Goal: Information Seeking & Learning: Learn about a topic

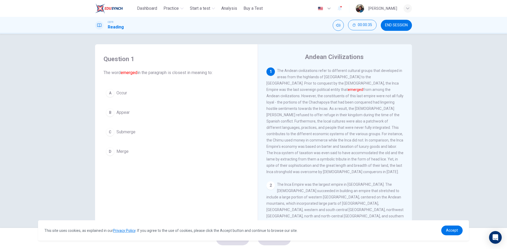
click at [130, 115] on button "B Appear" at bounding box center [176, 112] width 146 height 13
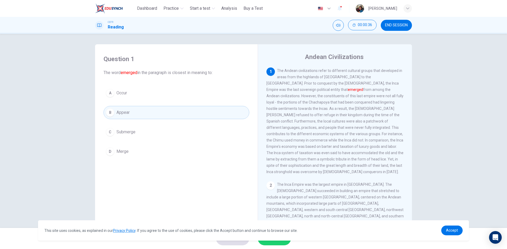
click at [272, 242] on span "SUBMIT" at bounding box center [271, 238] width 15 height 7
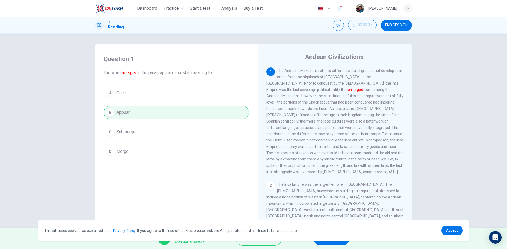
click at [334, 244] on button "NEXT" at bounding box center [332, 239] width 36 height 14
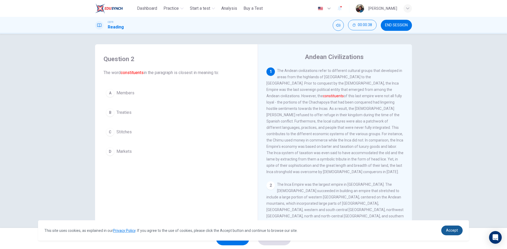
click at [454, 231] on span "Accept" at bounding box center [452, 231] width 12 height 4
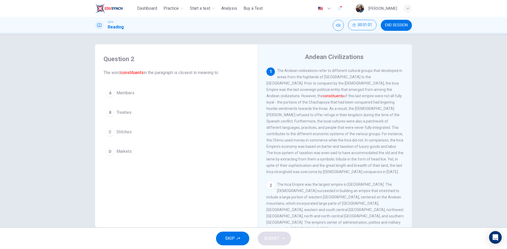
click at [132, 91] on span "Members" at bounding box center [125, 93] width 18 height 6
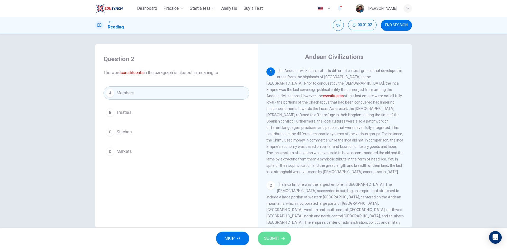
click at [287, 243] on button "SUBMIT" at bounding box center [274, 239] width 33 height 14
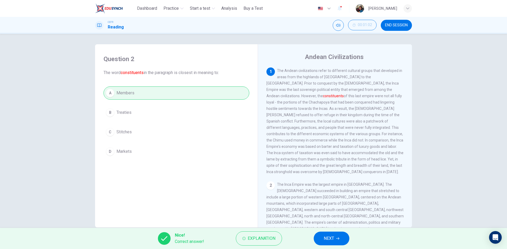
click at [336, 237] on button "NEXT" at bounding box center [332, 239] width 36 height 14
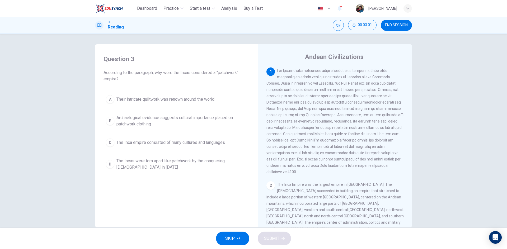
click at [323, 112] on span at bounding box center [334, 122] width 137 height 106
click at [210, 145] on span "The Inca empire consisted of many cultures and languages" at bounding box center [170, 143] width 108 height 6
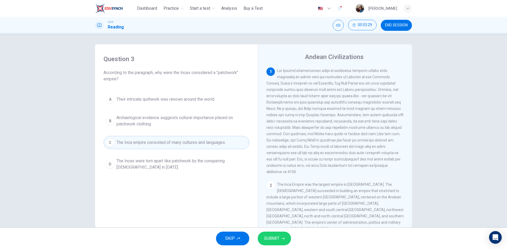
click at [275, 237] on span "SUBMIT" at bounding box center [271, 238] width 15 height 7
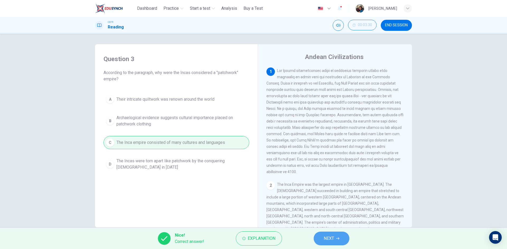
click at [322, 240] on button "NEXT" at bounding box center [332, 239] width 36 height 14
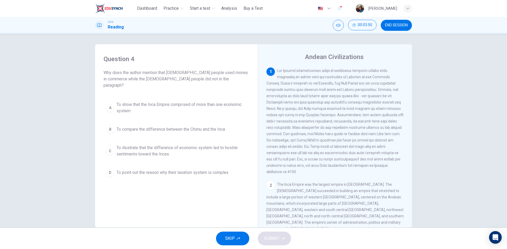
click at [174, 146] on span "To illustrate that the difference of economic system led to hostile sentiments …" at bounding box center [181, 151] width 130 height 13
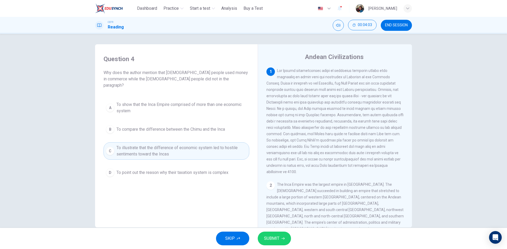
click at [188, 105] on span "To show that the Inca Empire comprised of more than one economic system" at bounding box center [181, 108] width 130 height 13
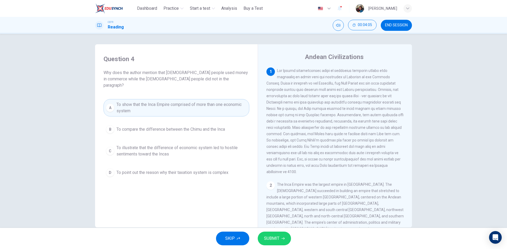
click at [288, 239] on button "SUBMIT" at bounding box center [274, 239] width 33 height 14
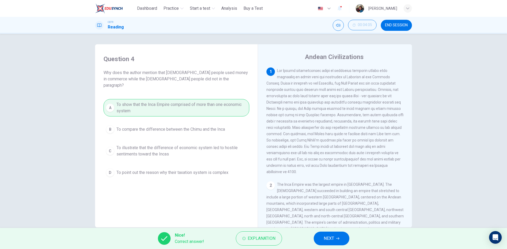
click at [340, 242] on button "NEXT" at bounding box center [332, 239] width 36 height 14
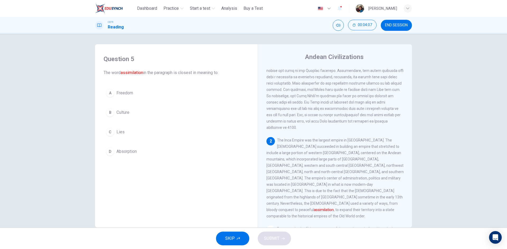
scroll to position [53, 0]
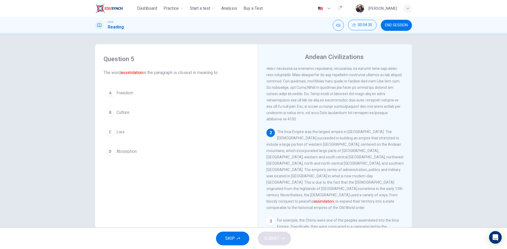
click at [131, 94] on span "Freedom" at bounding box center [124, 93] width 17 height 6
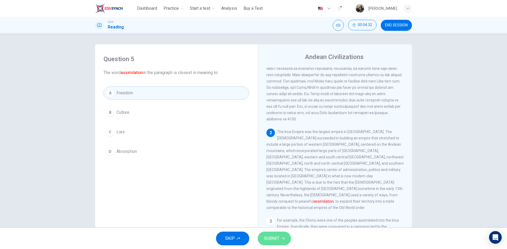
click at [286, 241] on button "SUBMIT" at bounding box center [274, 239] width 33 height 14
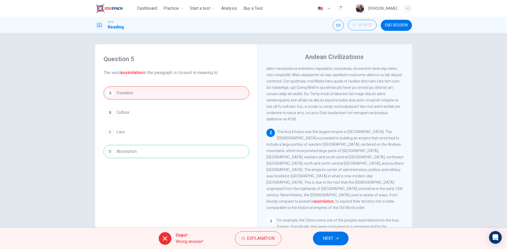
click at [337, 239] on icon "button" at bounding box center [336, 238] width 3 height 3
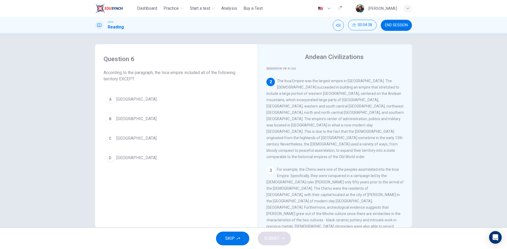
scroll to position [106, 0]
click at [139, 117] on button "B [GEOGRAPHIC_DATA]" at bounding box center [176, 118] width 146 height 13
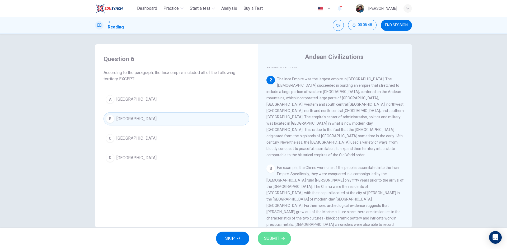
click at [288, 239] on button "SUBMIT" at bounding box center [274, 239] width 33 height 14
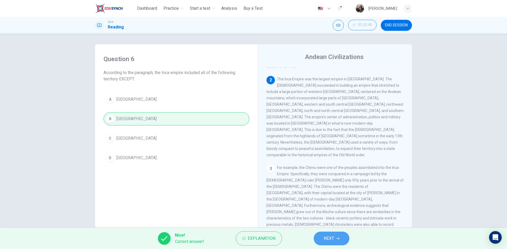
click at [335, 243] on button "NEXT" at bounding box center [332, 239] width 36 height 14
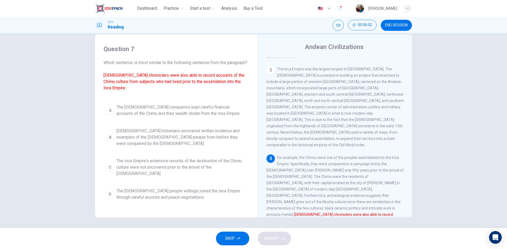
scroll to position [132, 0]
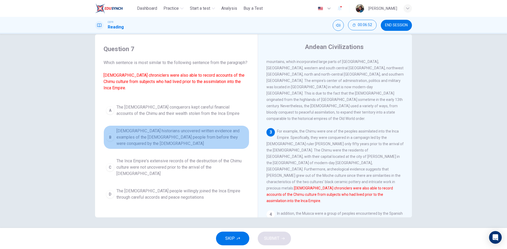
click at [238, 136] on span "[DEMOGRAPHIC_DATA] historians uncovered written evidence and examples of the [D…" at bounding box center [181, 137] width 130 height 19
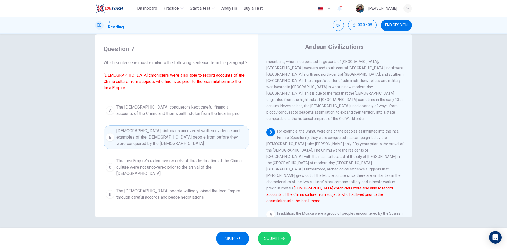
click at [162, 112] on span "The [DEMOGRAPHIC_DATA] conquerors kept careful financial accounts of the Chimu …" at bounding box center [181, 110] width 130 height 13
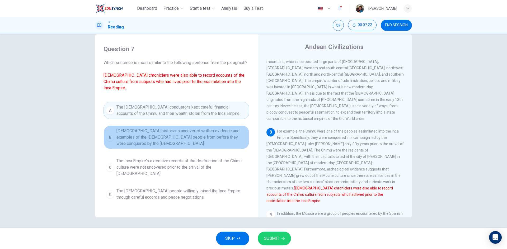
click at [198, 133] on span "[DEMOGRAPHIC_DATA] historians uncovered written evidence and examples of the [D…" at bounding box center [181, 137] width 130 height 19
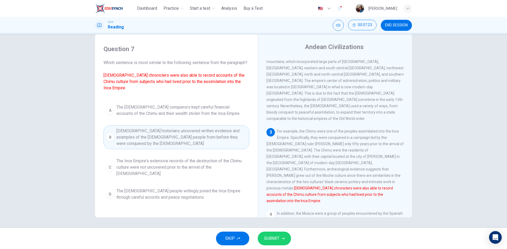
click at [275, 241] on span "SUBMIT" at bounding box center [271, 238] width 15 height 7
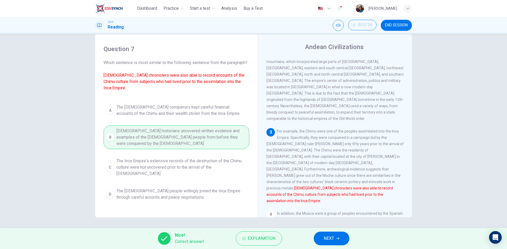
click at [331, 238] on span "NEXT" at bounding box center [329, 238] width 10 height 7
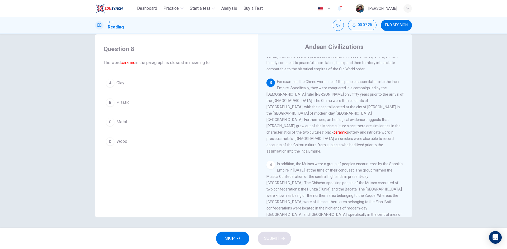
scroll to position [185, 0]
click at [165, 82] on button "A Clay" at bounding box center [176, 83] width 146 height 13
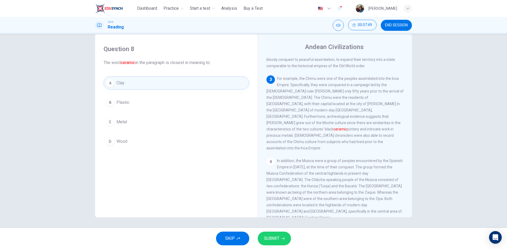
click at [283, 239] on icon "button" at bounding box center [282, 239] width 3 height 2
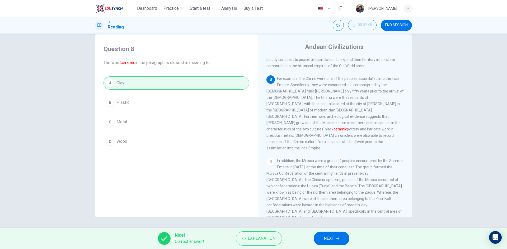
click at [334, 240] on button "NEXT" at bounding box center [332, 239] width 36 height 14
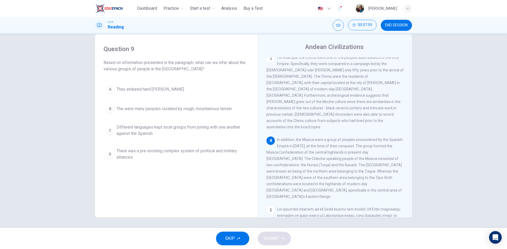
scroll to position [238, 0]
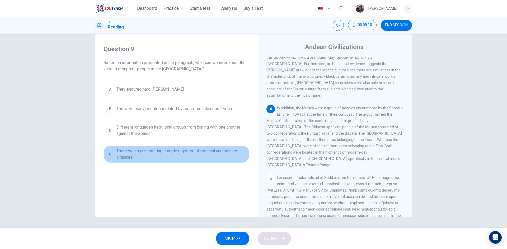
click at [210, 158] on span "There was a pre-existing complex system of political and military alliances" at bounding box center [181, 154] width 130 height 13
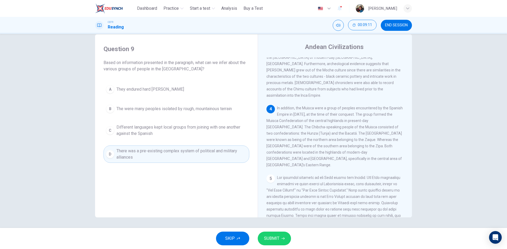
click at [276, 233] on button "SUBMIT" at bounding box center [274, 239] width 33 height 14
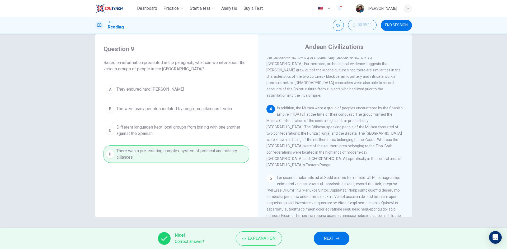
click at [329, 240] on span "NEXT" at bounding box center [329, 238] width 10 height 7
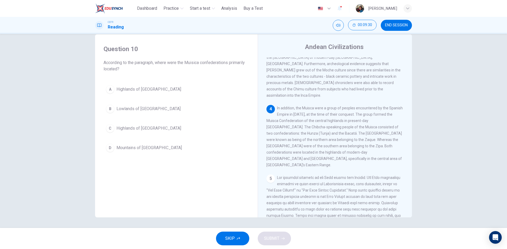
click at [158, 127] on span "Highlands of [GEOGRAPHIC_DATA]" at bounding box center [148, 128] width 65 height 6
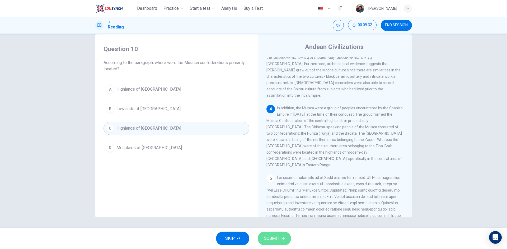
click at [273, 234] on button "SUBMIT" at bounding box center [274, 239] width 33 height 14
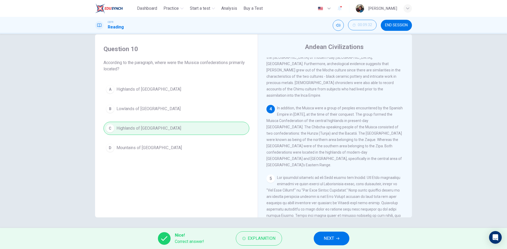
click at [325, 238] on span "NEXT" at bounding box center [329, 238] width 10 height 7
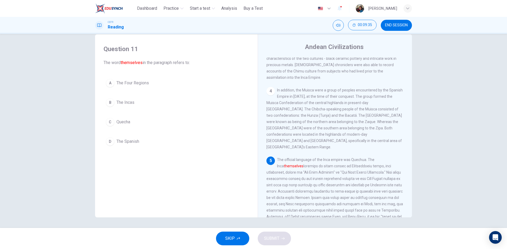
scroll to position [264, 0]
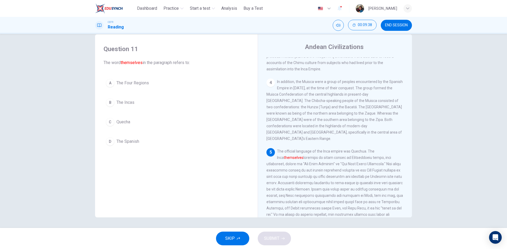
click at [133, 100] on span "The Incas" at bounding box center [125, 103] width 18 height 6
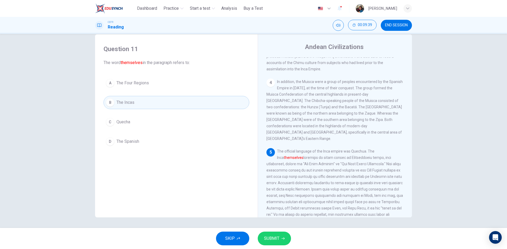
click at [277, 247] on div "SKIP SUBMIT" at bounding box center [253, 238] width 507 height 21
click at [280, 241] on button "SUBMIT" at bounding box center [274, 239] width 33 height 14
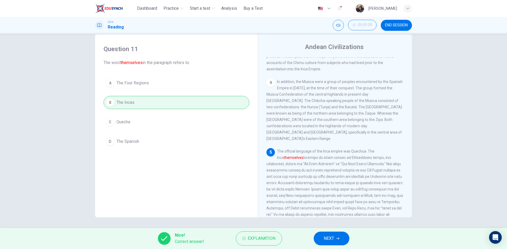
click at [329, 238] on span "NEXT" at bounding box center [329, 238] width 10 height 7
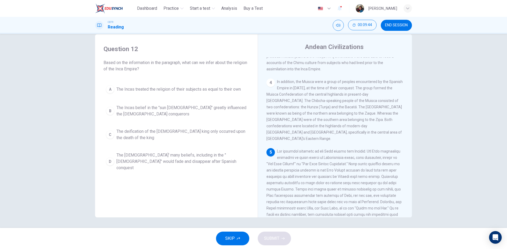
scroll to position [274, 0]
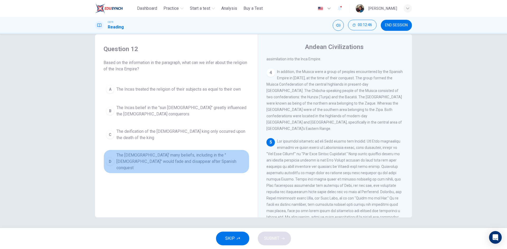
click at [228, 159] on span "The [DEMOGRAPHIC_DATA]' many beliefs, including in the "[DEMOGRAPHIC_DATA]" wou…" at bounding box center [181, 161] width 130 height 19
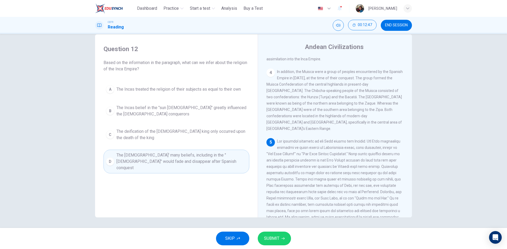
click at [284, 234] on button "SUBMIT" at bounding box center [274, 239] width 33 height 14
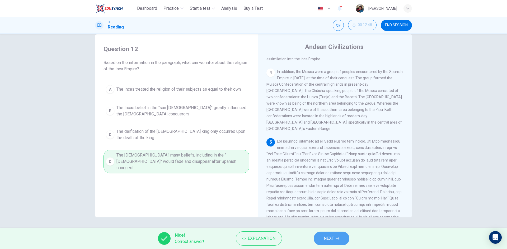
click at [334, 242] on button "NEXT" at bounding box center [332, 239] width 36 height 14
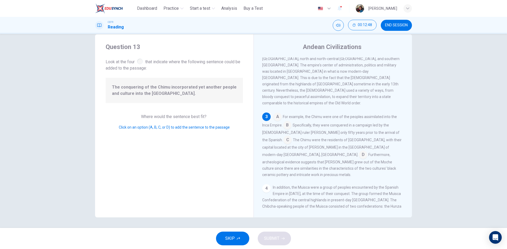
scroll to position [144, 0]
click at [276, 110] on input at bounding box center [277, 114] width 8 height 8
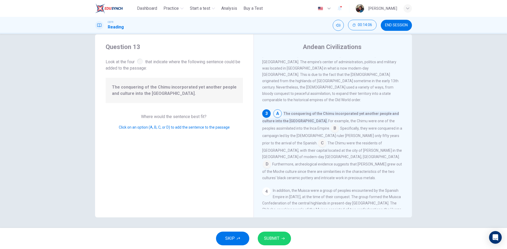
click at [271, 238] on span "SUBMIT" at bounding box center [271, 238] width 15 height 7
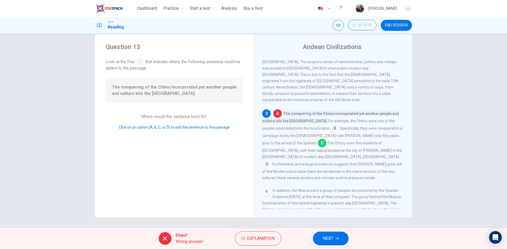
click at [338, 244] on button "NEXT" at bounding box center [331, 239] width 36 height 14
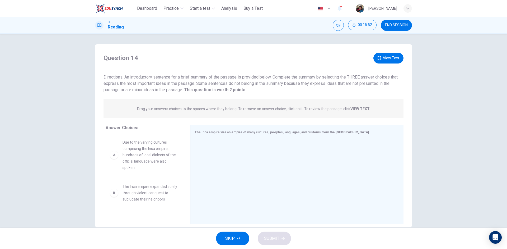
scroll to position [0, 0]
drag, startPoint x: 282, startPoint y: 189, endPoint x: 311, endPoint y: 168, distance: 36.0
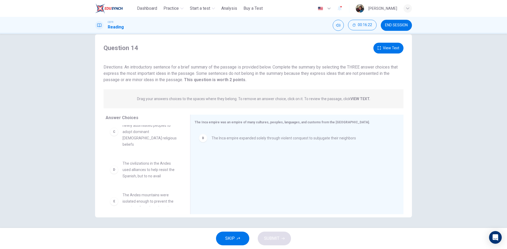
scroll to position [25, 0]
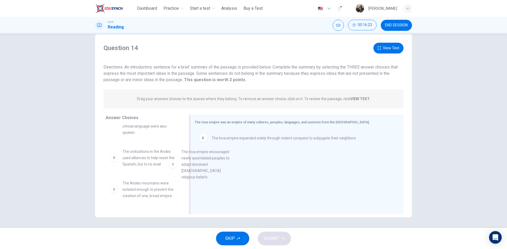
drag, startPoint x: 148, startPoint y: 164, endPoint x: 233, endPoint y: 171, distance: 85.8
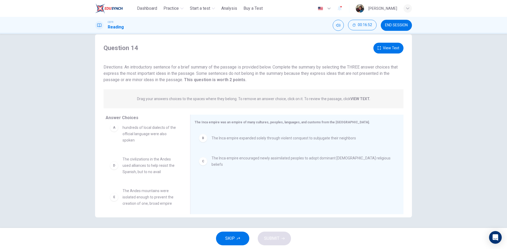
scroll to position [26, 0]
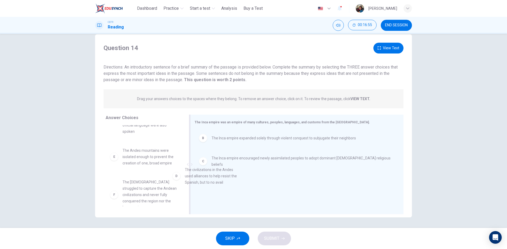
drag, startPoint x: 156, startPoint y: 160, endPoint x: 227, endPoint y: 183, distance: 75.3
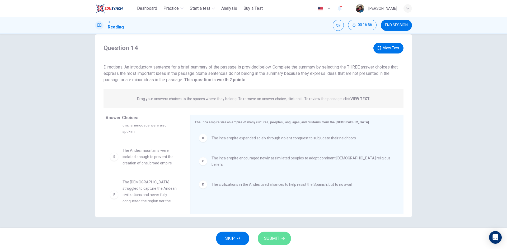
click at [276, 237] on span "SUBMIT" at bounding box center [271, 238] width 15 height 7
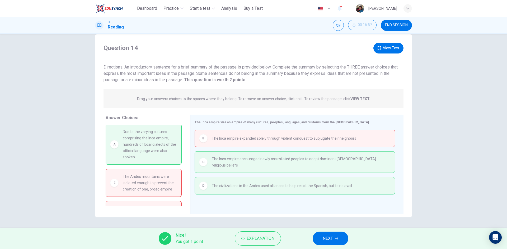
scroll to position [0, 0]
click at [335, 243] on button "NEXT" at bounding box center [331, 239] width 36 height 14
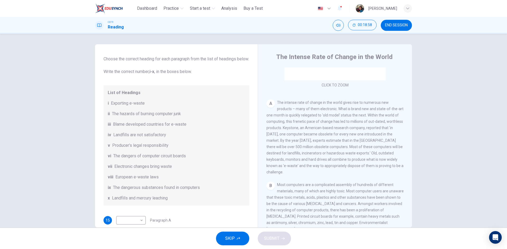
scroll to position [53, 0]
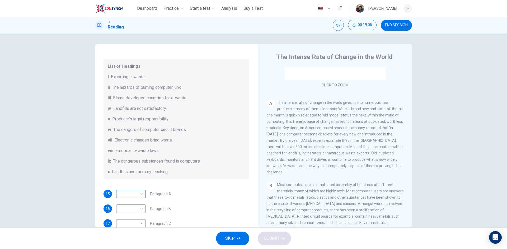
click at [138, 200] on body "This site uses cookies, as explained in our Privacy Policy . If you agree to th…" at bounding box center [253, 124] width 507 height 249
click at [133, 216] on li "vii" at bounding box center [130, 215] width 30 height 8
type input "***"
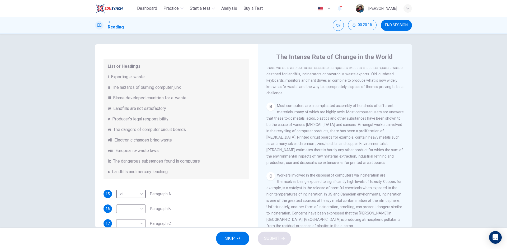
scroll to position [79, 0]
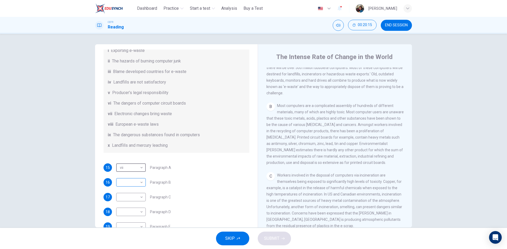
click at [138, 187] on body "This site uses cookies, as explained in our Privacy Policy . If you agree to th…" at bounding box center [253, 124] width 507 height 249
click at [122, 233] on li "ix" at bounding box center [130, 232] width 30 height 8
type input "**"
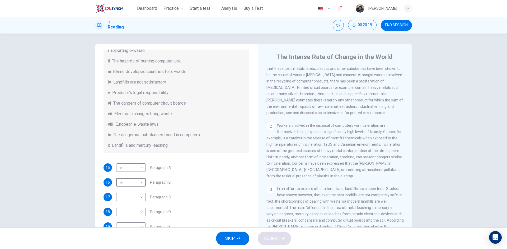
scroll to position [238, 0]
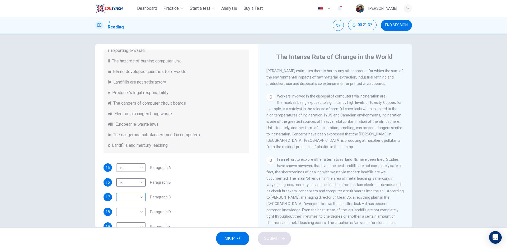
click at [136, 203] on body "This site uses cookies, as explained in our Privacy Policy . If you agree to th…" at bounding box center [253, 124] width 507 height 249
click at [129, 174] on li "ii" at bounding box center [130, 173] width 30 height 8
type input "**"
click at [199, 187] on div "16 ix ** ​ Paragraph B" at bounding box center [176, 182] width 146 height 8
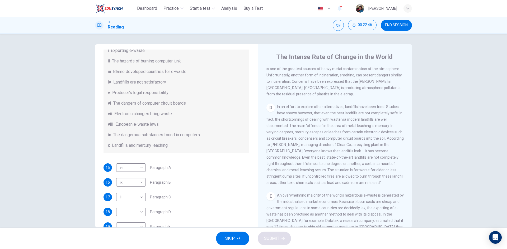
scroll to position [106, 0]
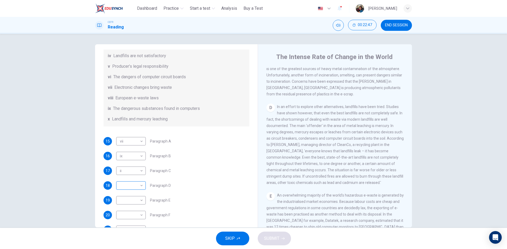
click at [138, 191] on body "This site uses cookies, as explained in our Privacy Policy . If you agree to th…" at bounding box center [253, 124] width 507 height 249
click at [130, 241] on li "x" at bounding box center [130, 241] width 30 height 8
type input "*"
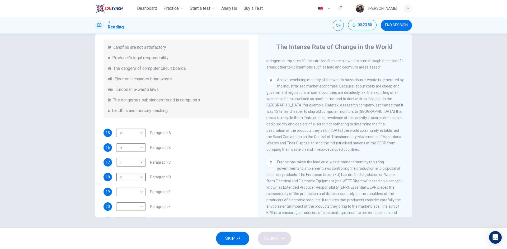
scroll to position [129, 0]
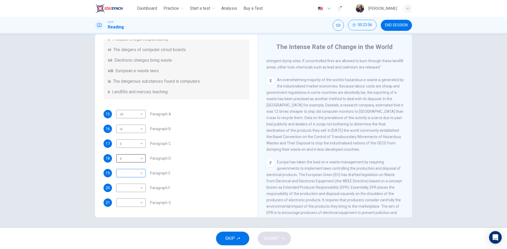
click at [127, 171] on body "This site uses cookies, as explained in our Privacy Policy . If you agree to th…" at bounding box center [253, 124] width 507 height 249
click at [132, 165] on li "i" at bounding box center [130, 165] width 30 height 8
type input "*"
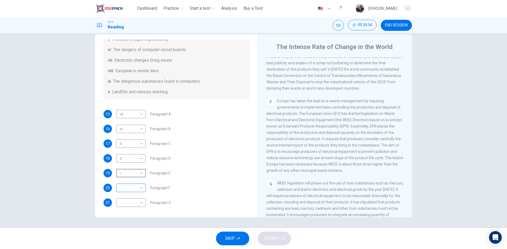
click at [126, 187] on body "This site uses cookies, as explained in our Privacy Policy . If you agree to th…" at bounding box center [253, 124] width 507 height 249
click at [128, 224] on li "viii" at bounding box center [130, 224] width 30 height 8
type input "****"
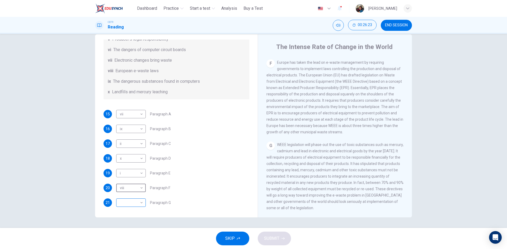
click at [135, 205] on body "This site uses cookies, as explained in our Privacy Policy . If you agree to th…" at bounding box center [253, 124] width 507 height 249
click at [131, 198] on li "v" at bounding box center [130, 199] width 30 height 8
type input "*"
click at [280, 236] on button "SUBMIT" at bounding box center [274, 239] width 33 height 14
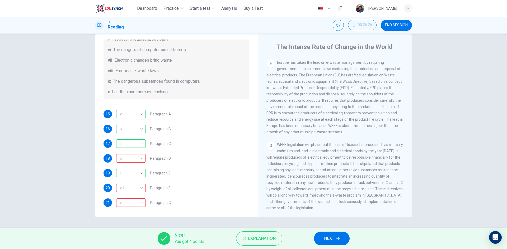
click at [342, 243] on button "NEXT" at bounding box center [332, 239] width 36 height 14
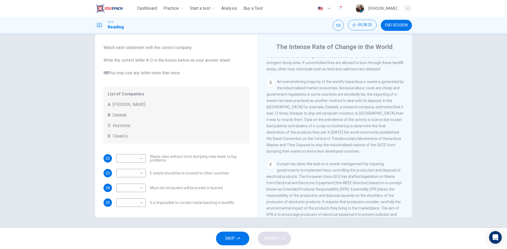
scroll to position [423, 0]
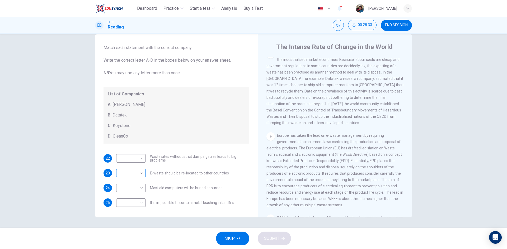
click at [127, 174] on body "This site uses cookies, as explained in our Privacy Policy . If you agree to th…" at bounding box center [253, 124] width 507 height 249
click at [127, 189] on li "B" at bounding box center [130, 190] width 30 height 8
type input "*"
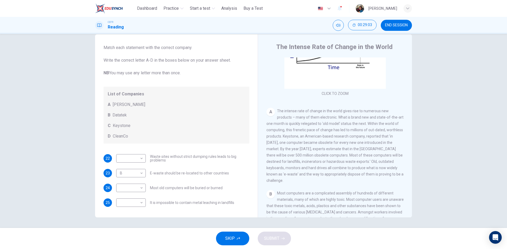
click at [205, 186] on span "Most old computers will be buried or burned" at bounding box center [186, 188] width 73 height 4
click at [128, 187] on body "This site uses cookies, as explained in our Privacy Policy . If you agree to th…" at bounding box center [253, 124] width 507 height 249
click at [122, 213] on li "C" at bounding box center [130, 213] width 30 height 8
type input "*"
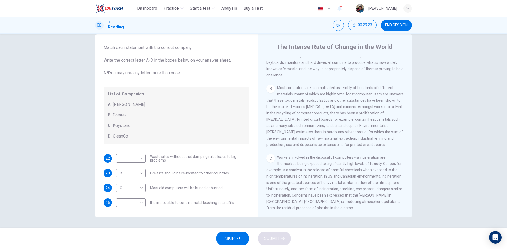
scroll to position [291, 0]
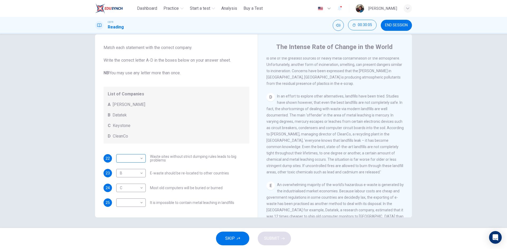
click at [141, 159] on body "This site uses cookies, as explained in our Privacy Policy . If you agree to th…" at bounding box center [253, 124] width 507 height 249
click at [139, 194] on li "D" at bounding box center [130, 192] width 30 height 8
type input "*"
click at [135, 205] on body "This site uses cookies, as explained in our Privacy Policy . If you agree to th…" at bounding box center [253, 124] width 507 height 249
click at [127, 235] on li "D" at bounding box center [130, 237] width 30 height 8
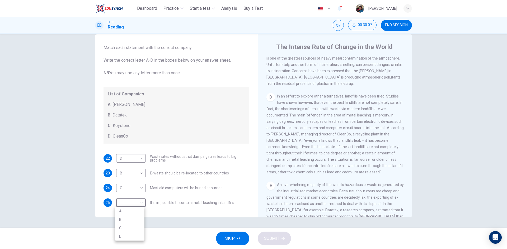
type input "*"
click at [272, 239] on span "SUBMIT" at bounding box center [271, 238] width 15 height 7
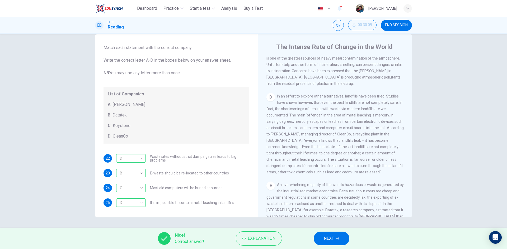
click at [347, 239] on button "NEXT" at bounding box center [332, 239] width 36 height 14
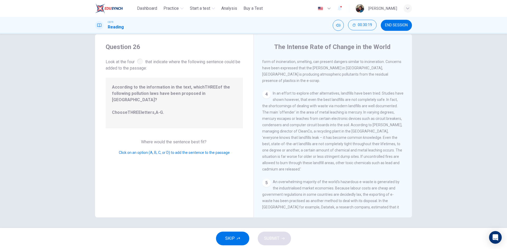
scroll to position [0, 0]
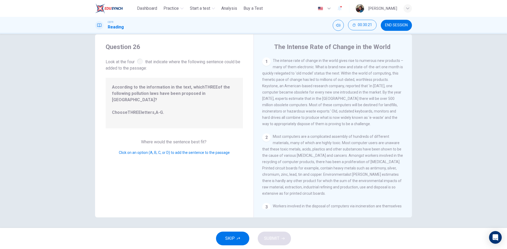
click at [125, 91] on span "According to the information in the text, which THREE of the following pollutio…" at bounding box center [174, 103] width 125 height 38
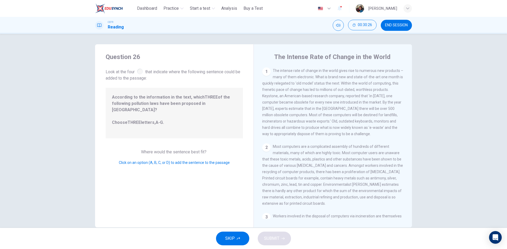
click at [265, 70] on div "1" at bounding box center [266, 72] width 8 height 8
click at [199, 160] on div "Click on an option (A, B, C, or D) to add the sentence to the passage" at bounding box center [174, 163] width 137 height 6
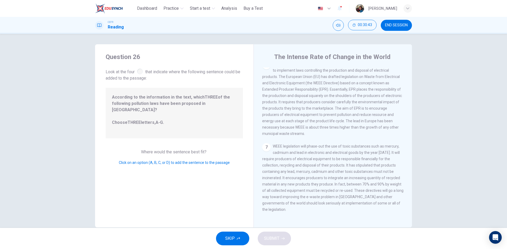
scroll to position [10, 0]
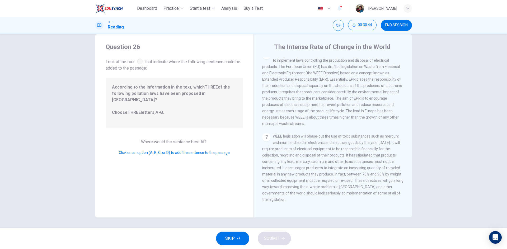
click at [235, 238] on button "SKIP" at bounding box center [232, 239] width 33 height 14
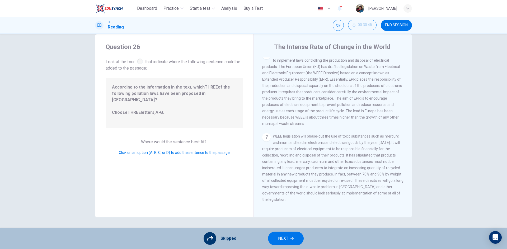
click at [208, 238] on icon at bounding box center [210, 239] width 6 height 6
click at [282, 238] on span "NEXT" at bounding box center [283, 238] width 10 height 7
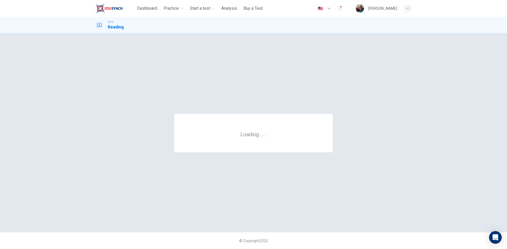
scroll to position [0, 0]
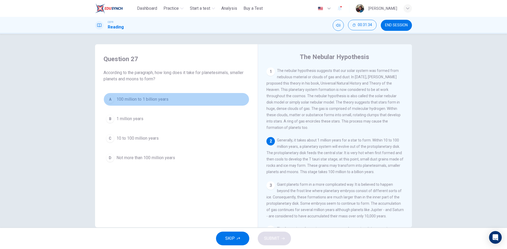
click at [124, 101] on span "100 million to 1 billion years" at bounding box center [142, 99] width 52 height 6
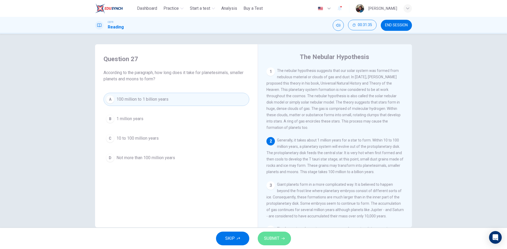
click at [280, 240] on button "SUBMIT" at bounding box center [274, 239] width 33 height 14
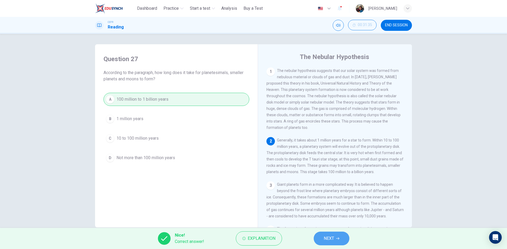
click at [323, 236] on button "NEXT" at bounding box center [332, 239] width 36 height 14
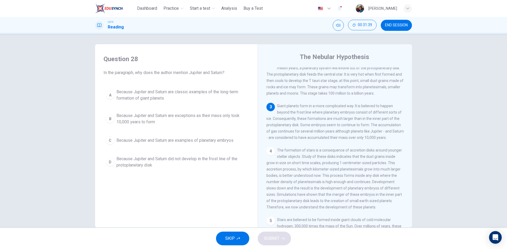
scroll to position [79, 0]
click at [155, 101] on span "Because Jupiter and Saturn are classic examples of the long-term formation of g…" at bounding box center [181, 95] width 130 height 13
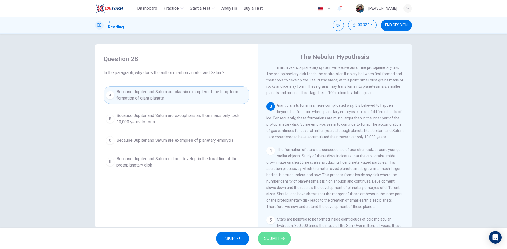
click at [275, 243] on button "SUBMIT" at bounding box center [274, 239] width 33 height 14
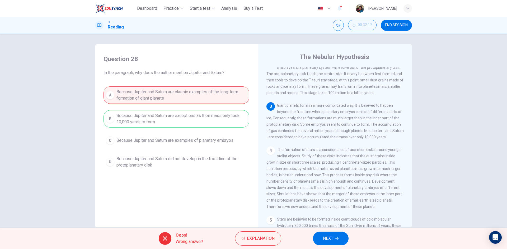
click at [339, 238] on button "NEXT" at bounding box center [331, 239] width 36 height 14
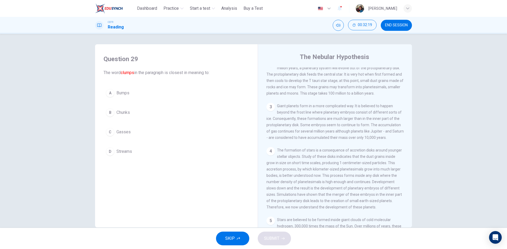
scroll to position [0, 0]
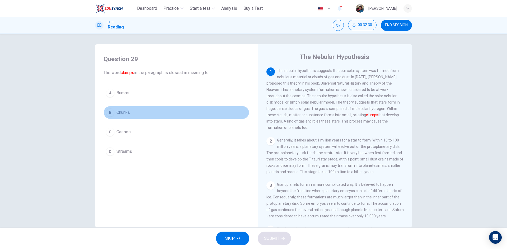
click at [138, 116] on button "B Chunks" at bounding box center [176, 112] width 146 height 13
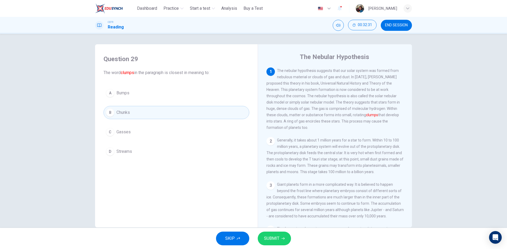
click at [272, 240] on span "SUBMIT" at bounding box center [271, 238] width 15 height 7
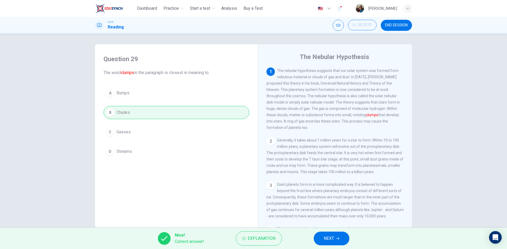
click at [327, 240] on span "NEXT" at bounding box center [329, 238] width 10 height 7
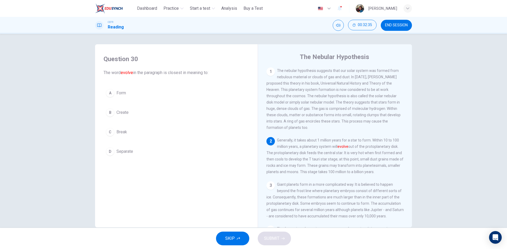
click at [163, 92] on button "A Form" at bounding box center [176, 93] width 146 height 13
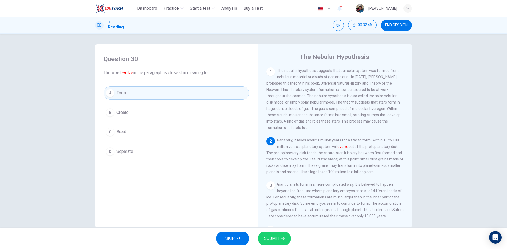
click at [286, 242] on button "SUBMIT" at bounding box center [274, 239] width 33 height 14
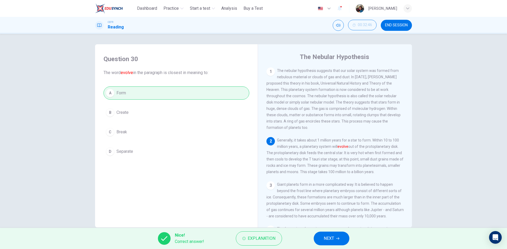
click at [326, 240] on span "NEXT" at bounding box center [329, 238] width 10 height 7
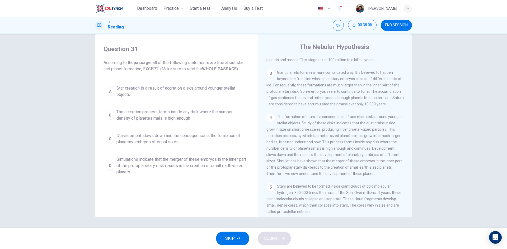
scroll to position [129, 0]
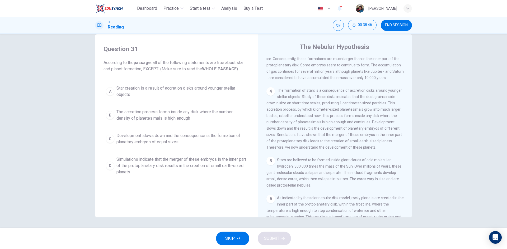
click at [184, 141] on span "Development slows down and the consequence is the formation of planetary embryo…" at bounding box center [181, 139] width 130 height 13
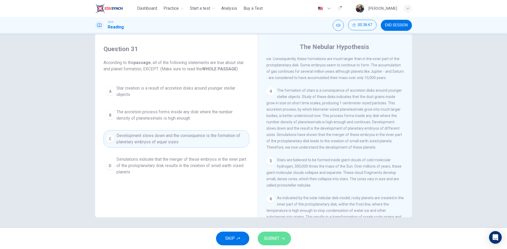
click at [273, 244] on button "SUBMIT" at bounding box center [274, 239] width 33 height 14
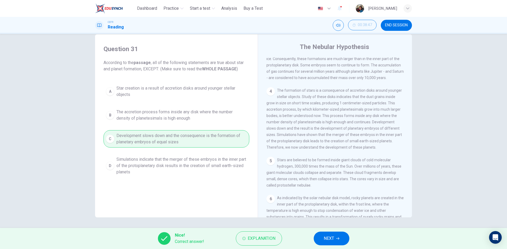
click at [333, 237] on span "NEXT" at bounding box center [329, 238] width 10 height 7
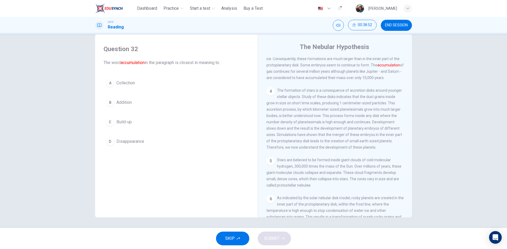
click at [151, 83] on button "A Collection" at bounding box center [176, 83] width 146 height 13
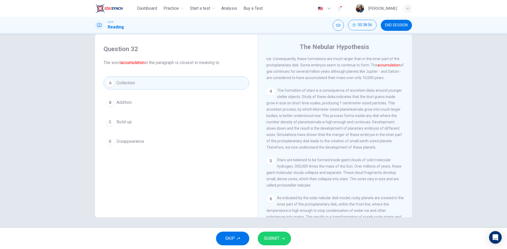
click at [159, 118] on button "C Build-up" at bounding box center [176, 122] width 146 height 13
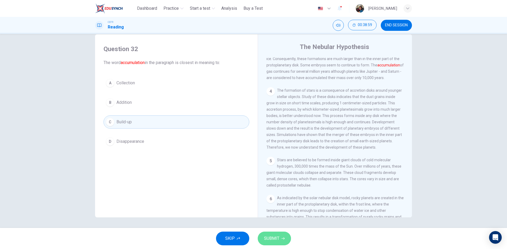
click at [267, 236] on span "SUBMIT" at bounding box center [271, 238] width 15 height 7
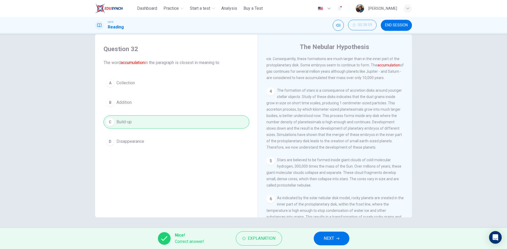
click at [326, 239] on span "NEXT" at bounding box center [329, 238] width 10 height 7
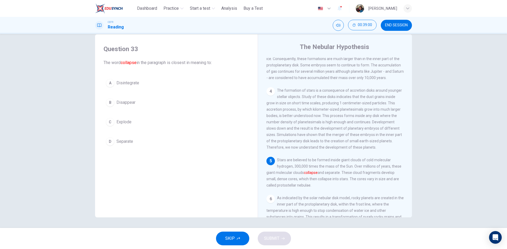
scroll to position [155, 0]
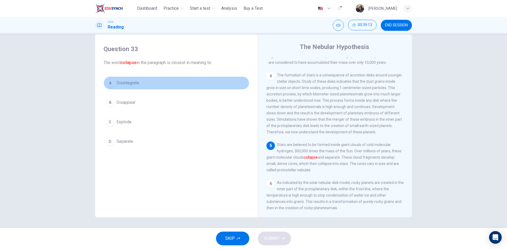
click at [150, 85] on button "A Disintegrate" at bounding box center [176, 83] width 146 height 13
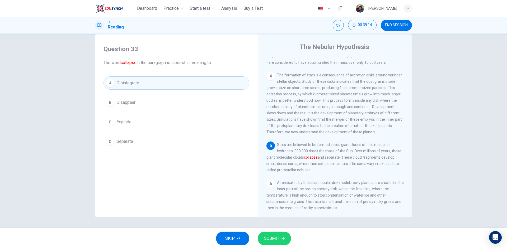
click at [275, 239] on span "SUBMIT" at bounding box center [271, 238] width 15 height 7
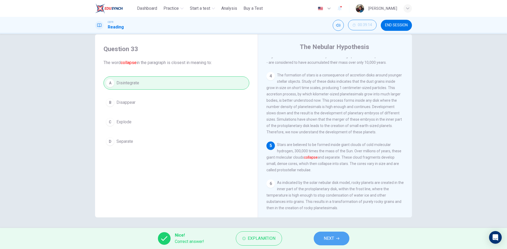
click at [343, 238] on button "NEXT" at bounding box center [332, 239] width 36 height 14
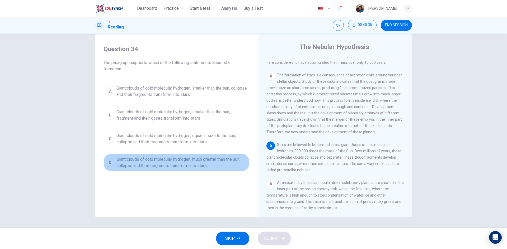
click at [232, 164] on span "Giant clouds of cold molecular hydrogen, much greater than the sun, collapse an…" at bounding box center [181, 163] width 130 height 13
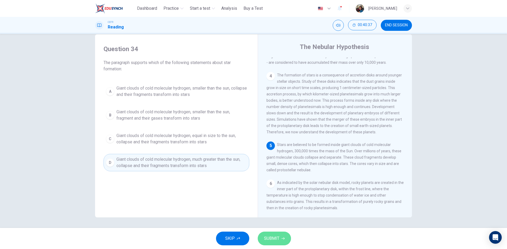
click at [287, 240] on button "SUBMIT" at bounding box center [274, 239] width 33 height 14
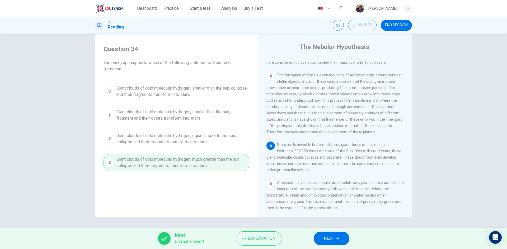
click at [337, 238] on icon "button" at bounding box center [337, 238] width 3 height 3
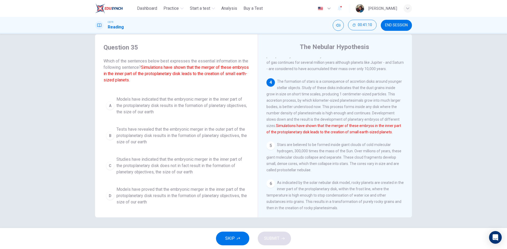
scroll to position [2, 0]
click at [207, 196] on span "Models have proved that the embryonic merger in the inner part of the protoplan…" at bounding box center [181, 195] width 130 height 19
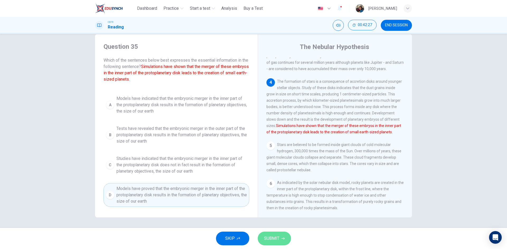
click at [286, 241] on button "SUBMIT" at bounding box center [274, 239] width 33 height 14
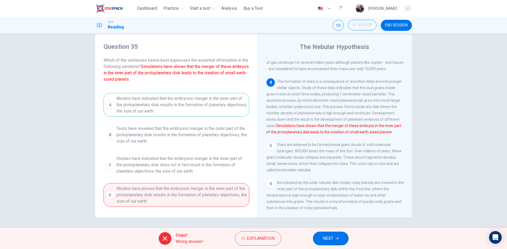
click at [334, 235] on button "NEXT" at bounding box center [331, 239] width 36 height 14
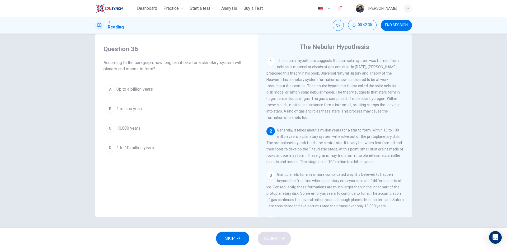
scroll to position [0, 0]
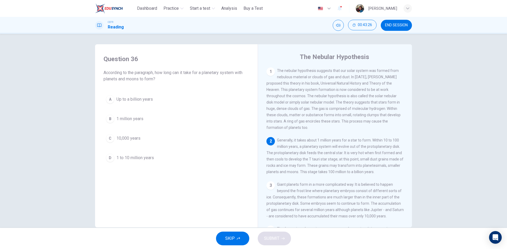
click at [149, 99] on span "Up to a billion years" at bounding box center [134, 99] width 36 height 6
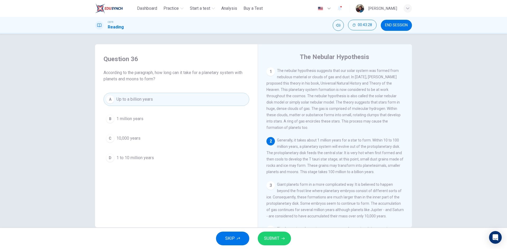
click at [273, 240] on span "SUBMIT" at bounding box center [271, 238] width 15 height 7
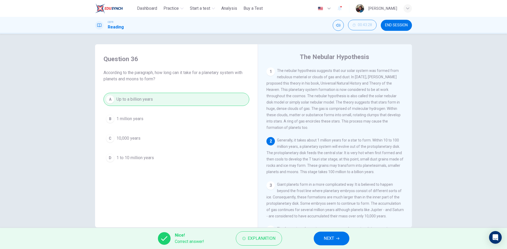
click at [341, 243] on button "NEXT" at bounding box center [332, 239] width 36 height 14
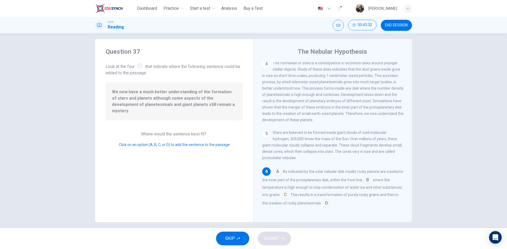
scroll to position [10, 0]
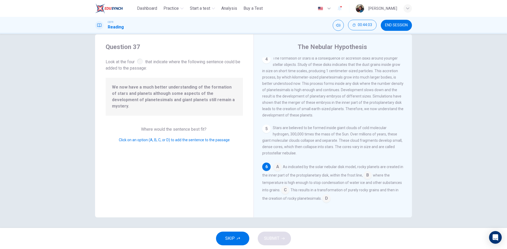
click at [325, 200] on input at bounding box center [326, 199] width 8 height 8
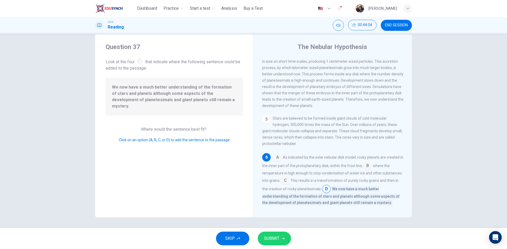
click at [284, 240] on icon "button" at bounding box center [282, 238] width 3 height 3
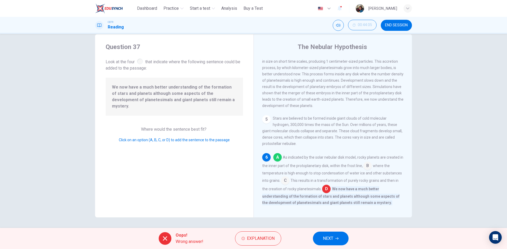
click at [329, 240] on span "NEXT" at bounding box center [328, 238] width 10 height 7
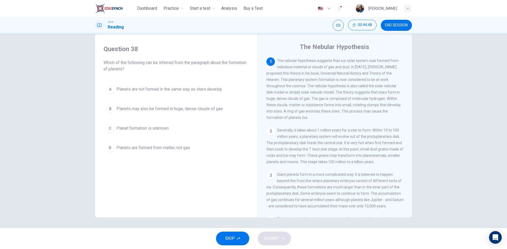
click at [181, 110] on span "Planets may also be formed in huge, dense clouds of gas" at bounding box center [169, 109] width 106 height 6
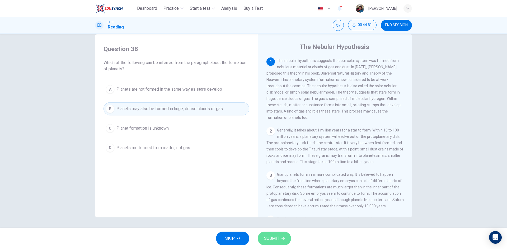
click at [271, 238] on span "SUBMIT" at bounding box center [271, 238] width 15 height 7
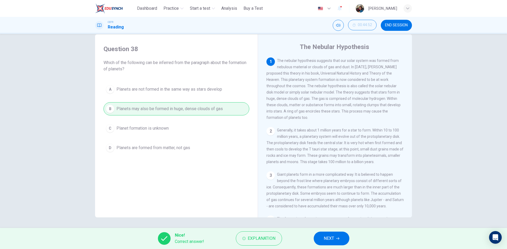
click at [347, 237] on button "NEXT" at bounding box center [332, 239] width 36 height 14
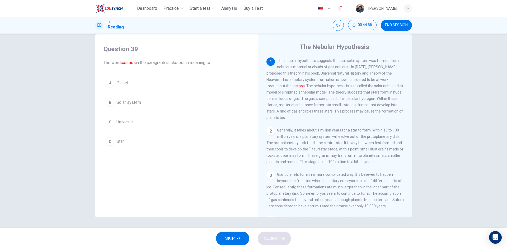
click at [118, 103] on span "Solar system" at bounding box center [128, 103] width 25 height 6
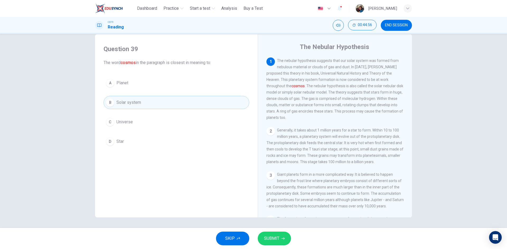
click at [126, 124] on span "Universe" at bounding box center [124, 122] width 16 height 6
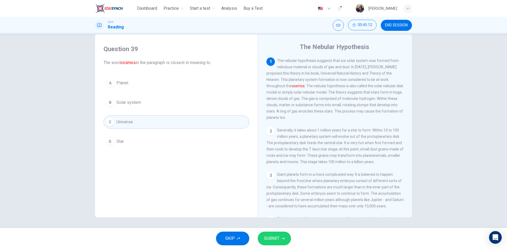
click at [273, 230] on div "SKIP SUBMIT" at bounding box center [253, 238] width 507 height 21
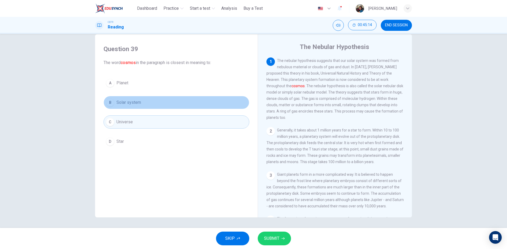
click at [150, 102] on button "B Solar system" at bounding box center [176, 102] width 146 height 13
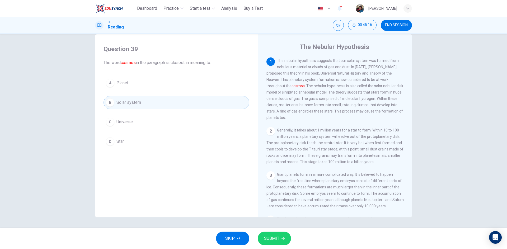
click at [282, 241] on button "SUBMIT" at bounding box center [274, 239] width 33 height 14
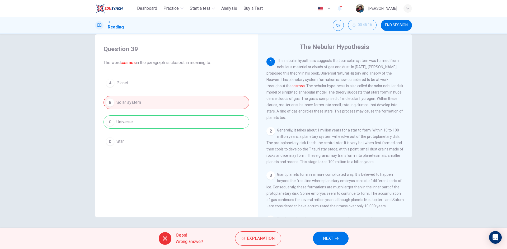
click at [329, 239] on span "NEXT" at bounding box center [328, 238] width 10 height 7
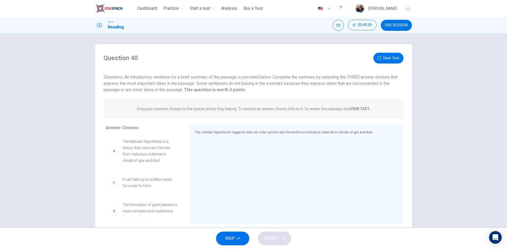
scroll to position [53, 0]
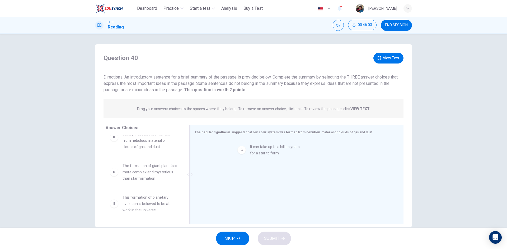
drag, startPoint x: 150, startPoint y: 169, endPoint x: 281, endPoint y: 150, distance: 132.8
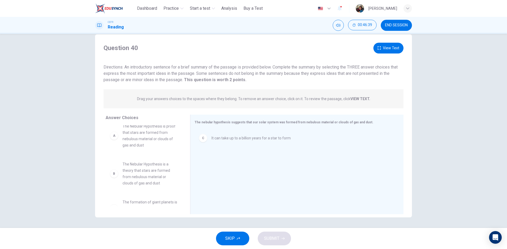
scroll to position [0, 0]
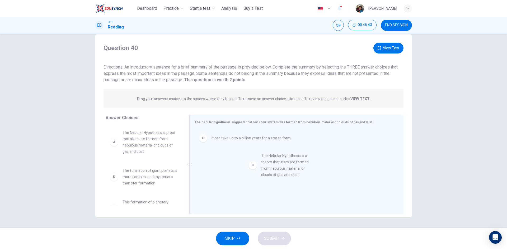
drag, startPoint x: 152, startPoint y: 183, endPoint x: 293, endPoint y: 168, distance: 142.0
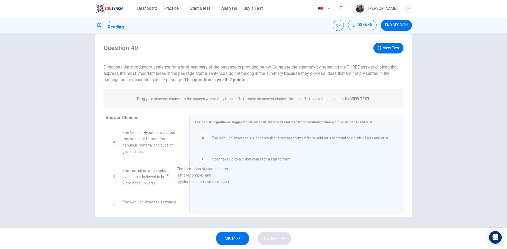
drag, startPoint x: 150, startPoint y: 179, endPoint x: 275, endPoint y: 173, distance: 125.3
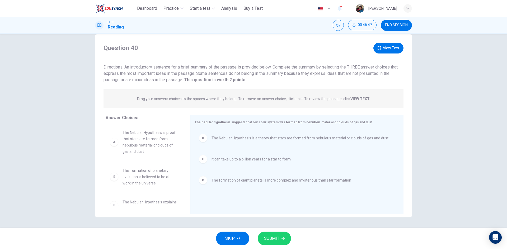
click at [284, 238] on icon "button" at bounding box center [282, 238] width 3 height 3
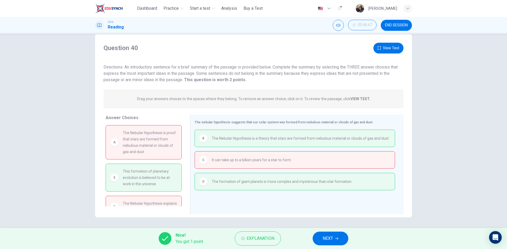
click at [327, 243] on button "NEXT" at bounding box center [331, 239] width 36 height 14
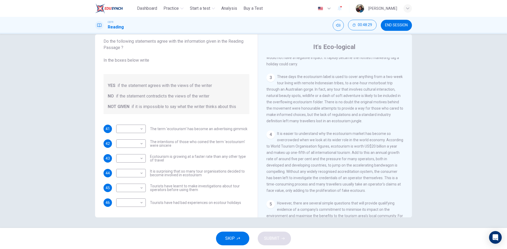
scroll to position [185, 0]
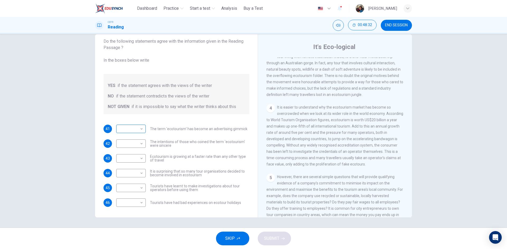
click at [122, 129] on body "This site uses cookies, as explained in our Privacy Policy . If you agree to th…" at bounding box center [253, 124] width 507 height 249
click at [124, 140] on li "YES" at bounding box center [130, 137] width 30 height 8
type input "***"
click at [128, 143] on body "This site uses cookies, as explained in our Privacy Policy . If you agree to th…" at bounding box center [253, 124] width 507 height 249
click at [128, 158] on li "NO" at bounding box center [130, 161] width 30 height 8
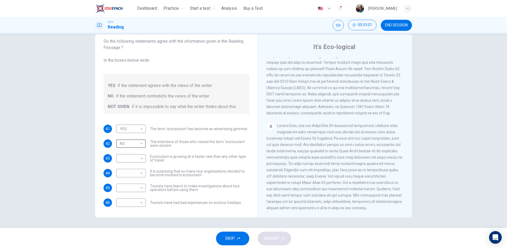
scroll to position [543, 0]
click at [139, 145] on body "This site uses cookies, as explained in our Privacy Policy . If you agree to th…" at bounding box center [253, 124] width 507 height 249
click at [137, 168] on li "NOT GIVEN" at bounding box center [130, 169] width 30 height 8
type input "*********"
click at [129, 158] on body "This site uses cookies, as explained in our Privacy Policy . If you agree to th…" at bounding box center [253, 124] width 507 height 249
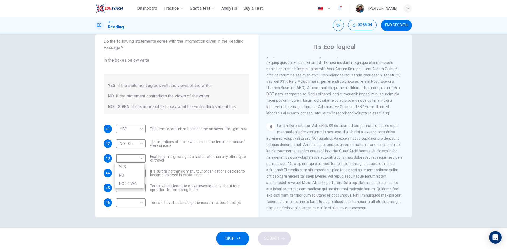
click at [129, 186] on li "NOT GIVEN" at bounding box center [130, 184] width 30 height 8
type input "*********"
click at [126, 174] on body "This site uses cookies, as explained in our Privacy Policy . If you agree to th…" at bounding box center [253, 124] width 507 height 249
click at [132, 183] on li "YES" at bounding box center [130, 182] width 30 height 8
type input "***"
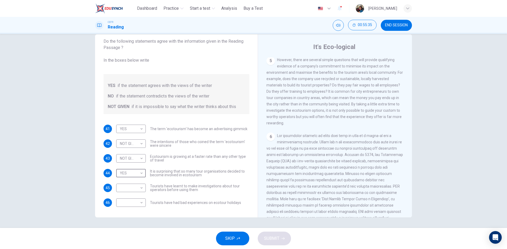
scroll to position [332, 0]
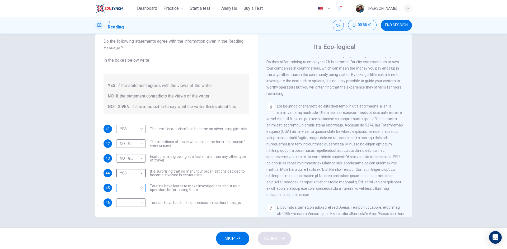
click at [126, 188] on body "This site uses cookies, as explained in our Privacy Policy . If you agree to th…" at bounding box center [253, 124] width 507 height 249
click at [129, 202] on li "NO" at bounding box center [130, 205] width 30 height 8
type input "**"
click at [132, 205] on body "This site uses cookies, as explained in our Privacy Policy . If you agree to th…" at bounding box center [253, 124] width 507 height 249
click at [132, 212] on li "YES" at bounding box center [130, 211] width 30 height 8
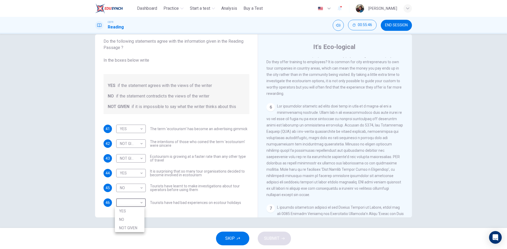
type input "***"
click at [284, 238] on icon "button" at bounding box center [282, 239] width 3 height 2
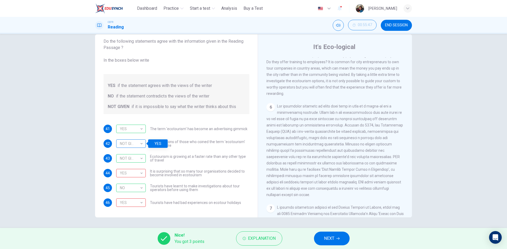
click at [139, 144] on div "NOT GIVEN" at bounding box center [130, 143] width 28 height 15
click at [339, 242] on button "NEXT" at bounding box center [332, 239] width 36 height 14
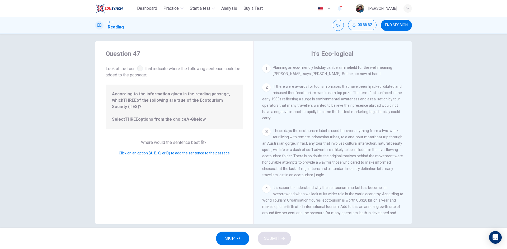
scroll to position [0, 0]
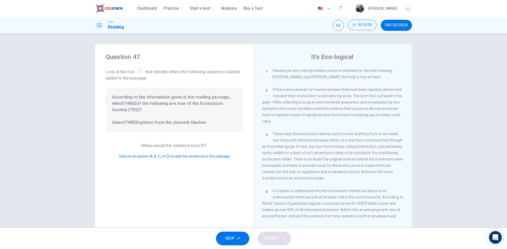
click at [166, 154] on span "Click on an option (A, B, C, or D) to add the sentence to the passage" at bounding box center [174, 156] width 111 height 4
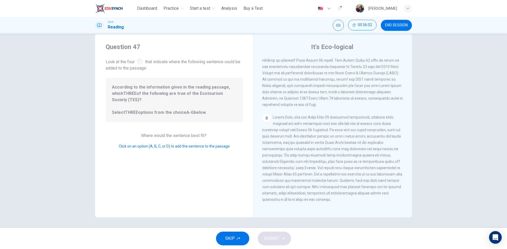
scroll to position [420, 0]
click at [378, 148] on span at bounding box center [332, 158] width 140 height 87
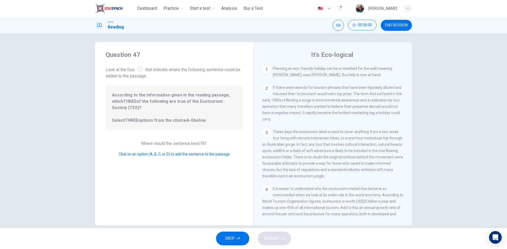
scroll to position [0, 0]
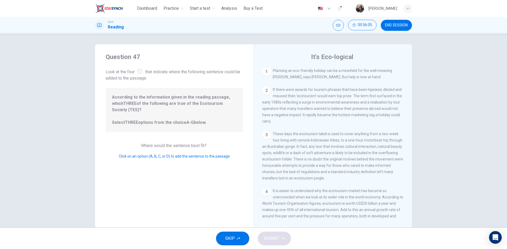
drag, startPoint x: 305, startPoint y: 91, endPoint x: 302, endPoint y: 80, distance: 11.5
click at [305, 91] on span "If there were awards for tourism phrases that have been hijacked, diluted and m…" at bounding box center [332, 106] width 140 height 36
click at [305, 73] on span "Planning an eco-friendly holiday can be a minefield for the well meaning [PERSO…" at bounding box center [332, 74] width 119 height 11
drag, startPoint x: 267, startPoint y: 72, endPoint x: 263, endPoint y: 89, distance: 17.3
click at [267, 72] on div "1" at bounding box center [266, 72] width 8 height 8
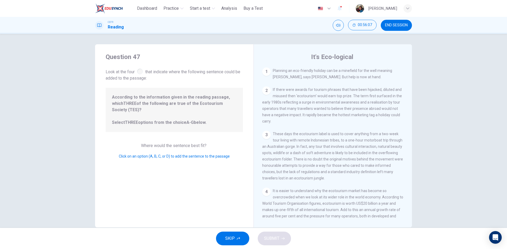
click at [265, 94] on div "2" at bounding box center [266, 91] width 8 height 8
click at [262, 142] on div "3 These days the ecotourism label is used to cover anything from a two-week tou…" at bounding box center [332, 156] width 141 height 51
click at [140, 72] on div at bounding box center [140, 72] width 6 height 6
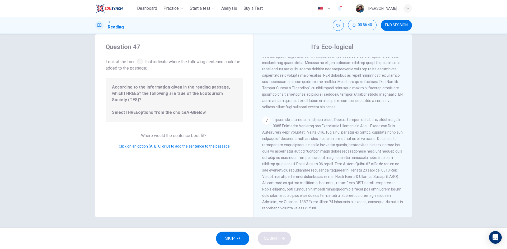
scroll to position [317, 0]
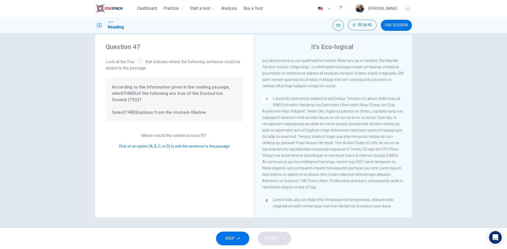
click at [234, 238] on span "SKIP" at bounding box center [230, 238] width 10 height 7
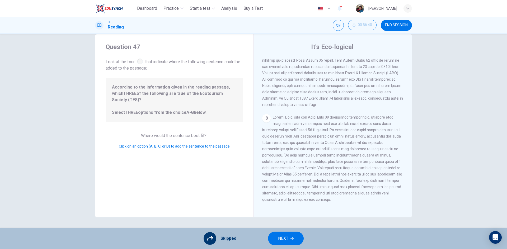
scroll to position [420, 0]
click at [294, 239] on button "NEXT" at bounding box center [286, 239] width 36 height 14
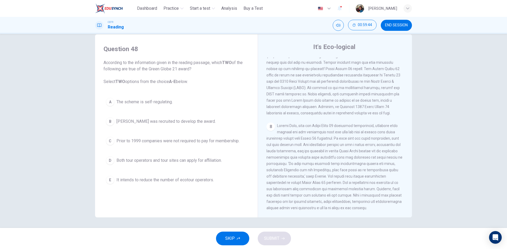
scroll to position [464, 0]
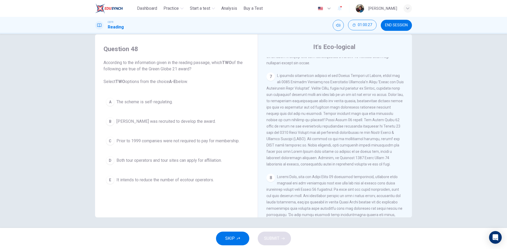
click at [162, 101] on span "The scheme is self-regulating." at bounding box center [144, 102] width 56 height 6
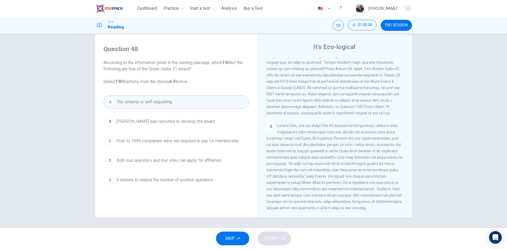
scroll to position [543, 0]
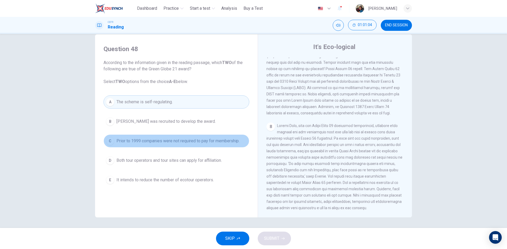
click at [184, 145] on button "C Prior to 1999 companies were not required to pay for membership." at bounding box center [176, 141] width 146 height 13
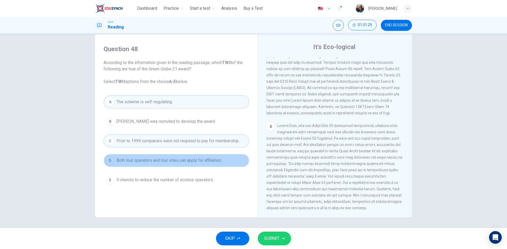
click at [197, 162] on span "Both tour operators and tour sites can apply for affiliation." at bounding box center [168, 161] width 105 height 6
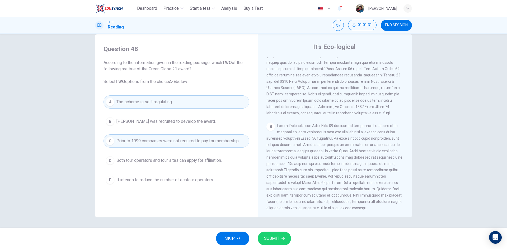
click at [213, 140] on span "Prior to 1999 companies were not required to pay for membership." at bounding box center [177, 141] width 123 height 6
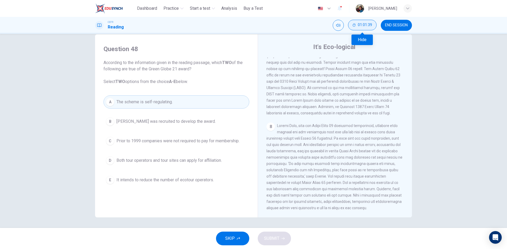
scroll to position [429, 0]
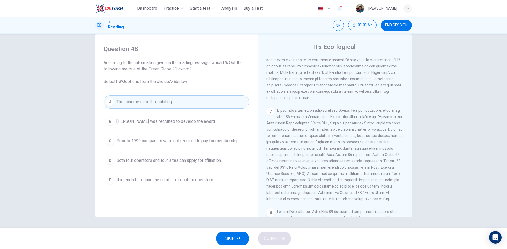
click at [166, 139] on span "Prior to 1999 companies were not required to pay for membership." at bounding box center [177, 141] width 123 height 6
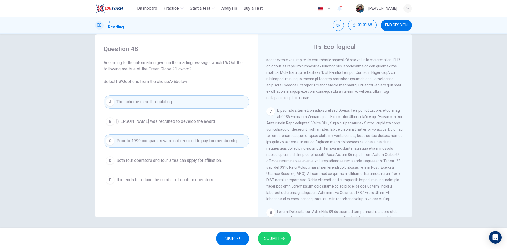
click at [174, 164] on span "Both tour operators and tour sites can apply for affiliation." at bounding box center [168, 161] width 105 height 6
click at [200, 143] on span "Prior to 1999 companies were not required to pay for membership." at bounding box center [177, 141] width 123 height 6
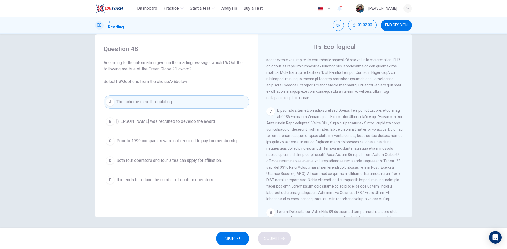
click at [228, 159] on button "D Both tour operators and tour sites can apply for affiliation." at bounding box center [176, 160] width 146 height 13
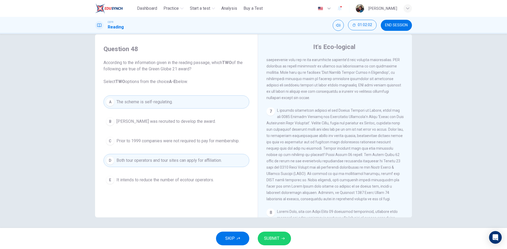
click at [240, 156] on button "D Both tour operators and tour sites can apply for affiliation." at bounding box center [176, 160] width 146 height 13
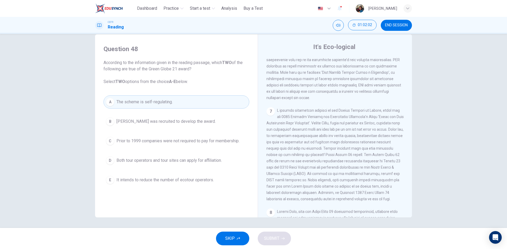
click at [214, 141] on span "Prior to 1999 companies were not required to pay for membership." at bounding box center [177, 141] width 123 height 6
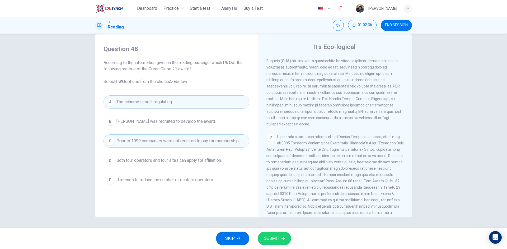
scroll to position [455, 0]
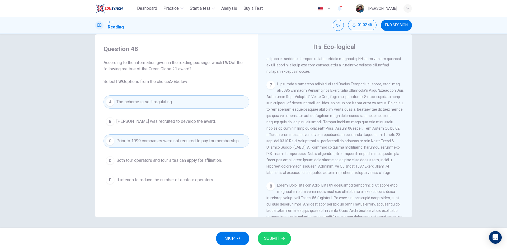
click at [283, 238] on icon "button" at bounding box center [282, 238] width 3 height 3
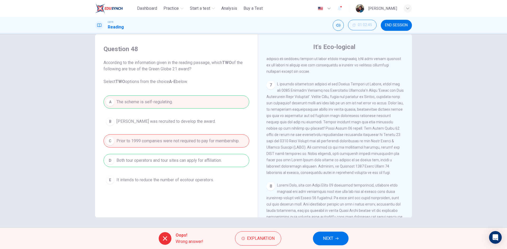
click at [340, 232] on button "NEXT" at bounding box center [331, 239] width 36 height 14
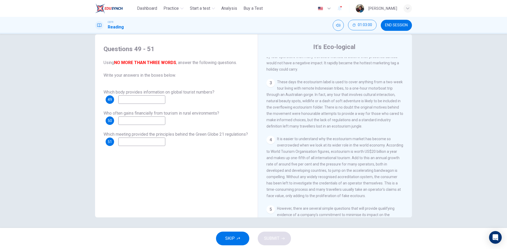
scroll to position [158, 0]
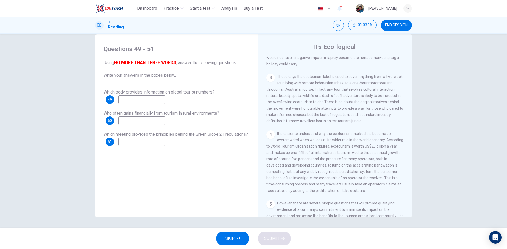
click at [148, 103] on input at bounding box center [141, 100] width 47 height 8
type input "**********"
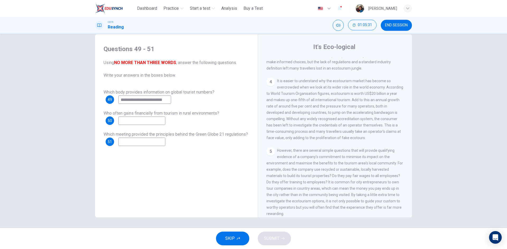
click at [147, 124] on input at bounding box center [141, 121] width 47 height 8
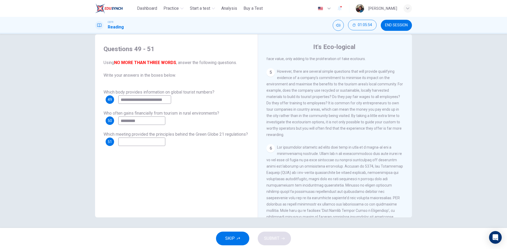
type input "*********"
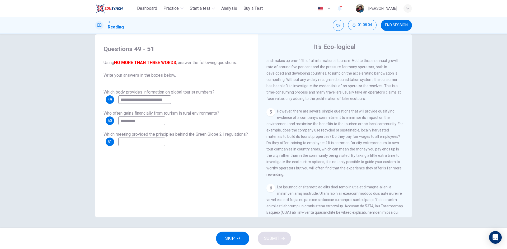
scroll to position [543, 0]
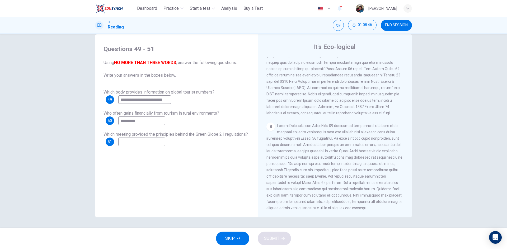
click at [165, 142] on input at bounding box center [141, 142] width 47 height 8
type input "*********"
click at [287, 237] on button "SUBMIT" at bounding box center [274, 239] width 33 height 14
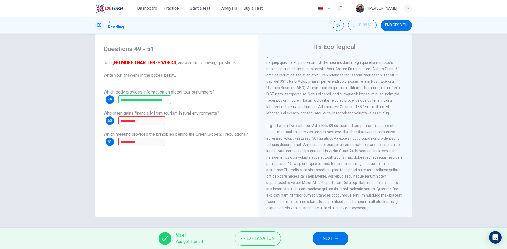
click at [328, 240] on span "NEXT" at bounding box center [328, 238] width 10 height 7
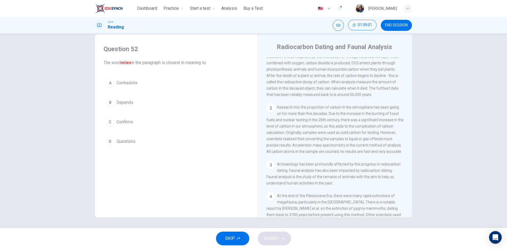
scroll to position [0, 0]
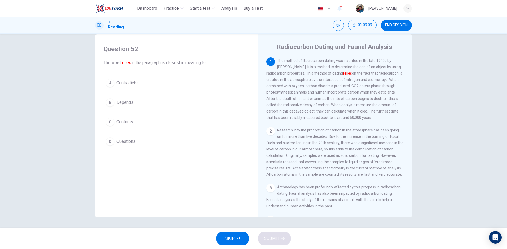
click at [122, 102] on span "Depends" at bounding box center [124, 103] width 17 height 6
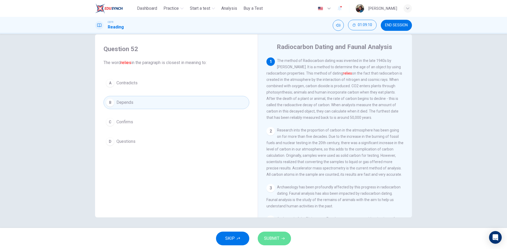
click at [275, 238] on span "SUBMIT" at bounding box center [271, 238] width 15 height 7
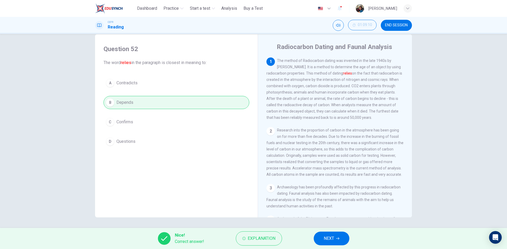
click at [343, 235] on button "NEXT" at bounding box center [332, 239] width 36 height 14
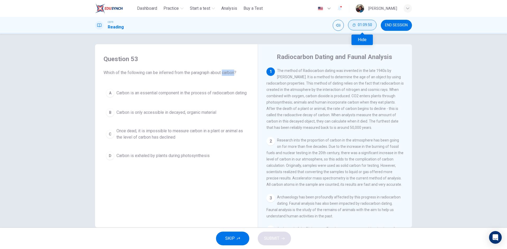
click at [365, 26] on span "01:09:50" at bounding box center [365, 25] width 14 height 4
click at [370, 26] on icon "Show" at bounding box center [371, 25] width 4 height 4
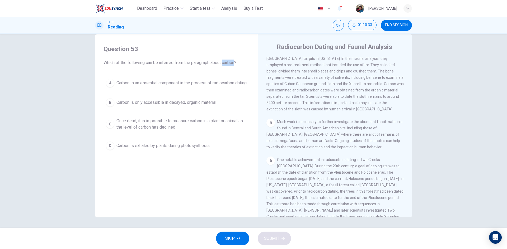
scroll to position [234, 0]
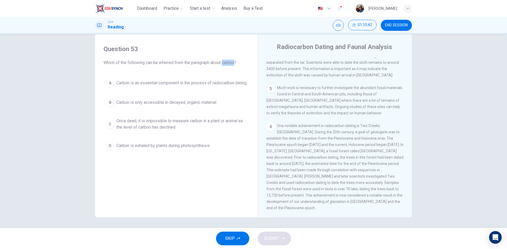
click at [410, 9] on div "button" at bounding box center [407, 8] width 8 height 8
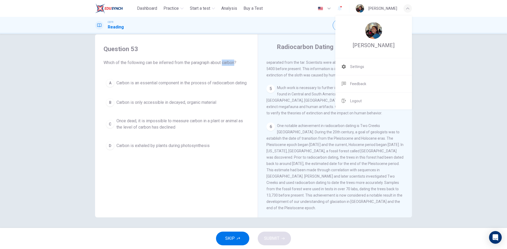
click at [446, 9] on div at bounding box center [253, 124] width 507 height 249
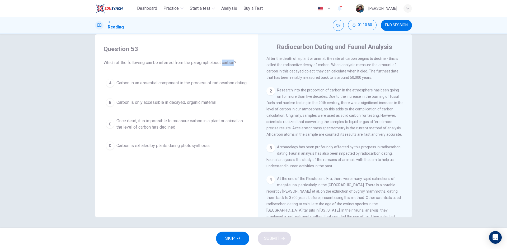
scroll to position [0, 0]
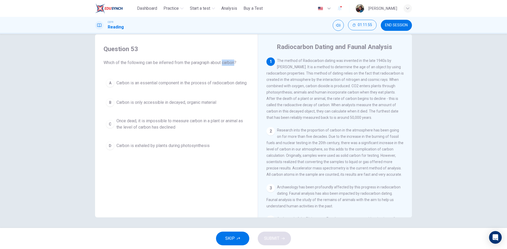
click at [170, 86] on span "Carbon is an essential component in the process of radiocarbon dating" at bounding box center [181, 83] width 130 height 6
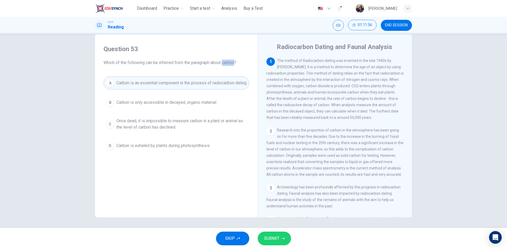
click at [280, 246] on div "SKIP SUBMIT" at bounding box center [253, 238] width 507 height 21
click at [280, 241] on button "SUBMIT" at bounding box center [274, 239] width 33 height 14
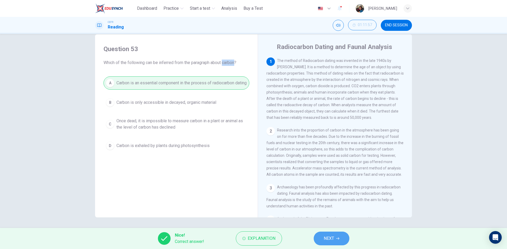
click at [341, 238] on button "NEXT" at bounding box center [332, 239] width 36 height 14
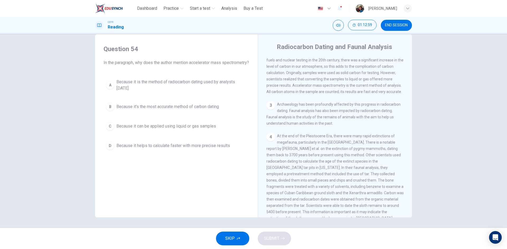
scroll to position [23, 0]
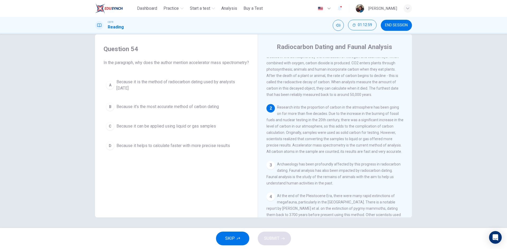
click at [402, 25] on span "END SESSION" at bounding box center [396, 25] width 23 height 4
click at [371, 24] on span "01:13:04" at bounding box center [365, 25] width 14 height 4
click at [371, 25] on icon "Show" at bounding box center [371, 25] width 4 height 4
click at [342, 24] on button "Mute" at bounding box center [338, 25] width 11 height 11
click at [342, 24] on button "Unmute" at bounding box center [338, 25] width 11 height 11
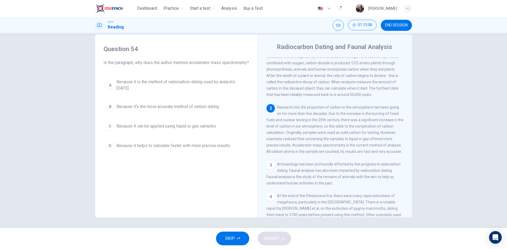
click at [327, 7] on icon "button" at bounding box center [329, 8] width 6 height 6
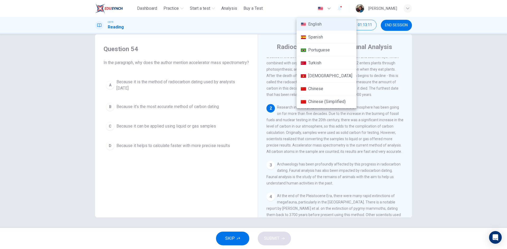
click at [396, 26] on div at bounding box center [253, 124] width 507 height 249
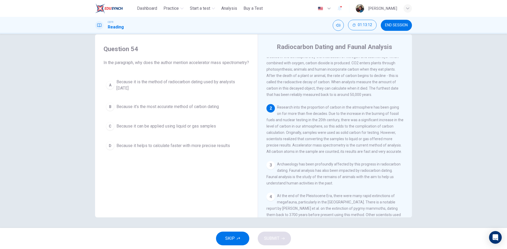
click at [396, 26] on span "END SESSION" at bounding box center [396, 25] width 23 height 4
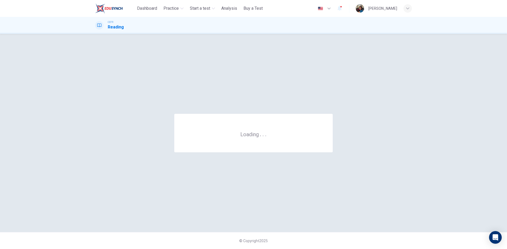
scroll to position [0, 0]
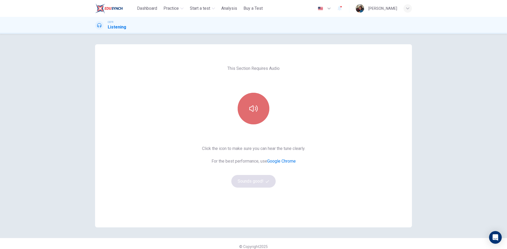
click at [262, 101] on button "button" at bounding box center [254, 109] width 32 height 32
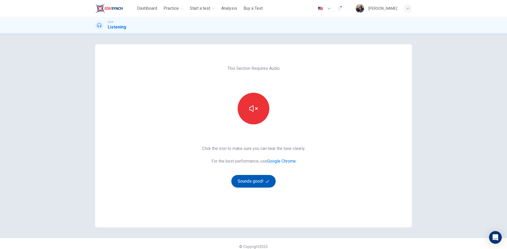
click at [253, 186] on button "Sounds good!" at bounding box center [253, 181] width 44 height 13
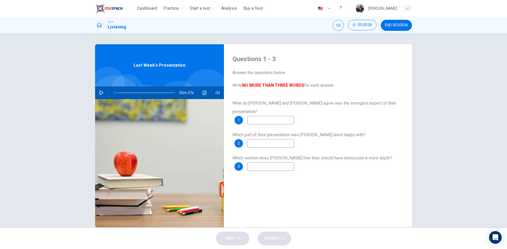
click at [97, 92] on button "button" at bounding box center [101, 93] width 8 height 13
click at [256, 116] on input at bounding box center [270, 120] width 47 height 8
type input "**"
type input "*"
type input "**"
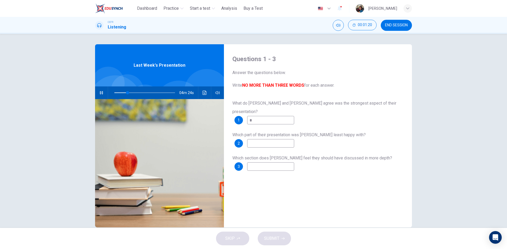
type input "**"
type input "*****"
type input "**"
type input "******"
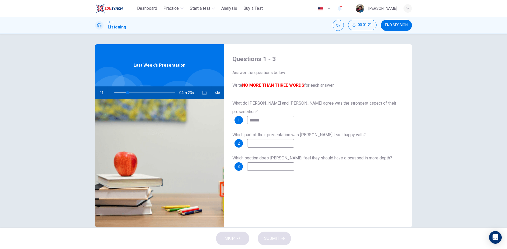
type input "**"
type input "********"
type input "**"
type input "*********"
type input "**"
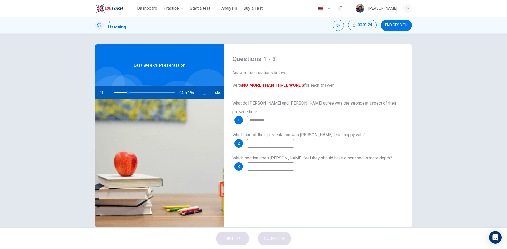
type input "**********"
type input "**"
type input "**********"
click at [256, 139] on input at bounding box center [270, 143] width 47 height 8
type input "**"
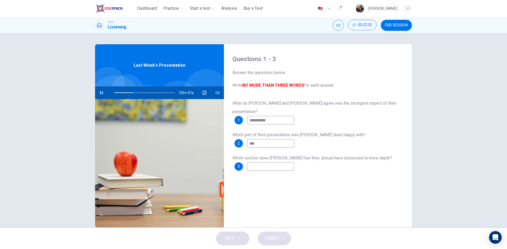
type input "****"
type input "**"
type input "*********"
type input "**"
type input "*********"
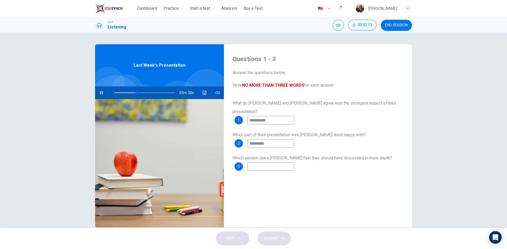
click at [285, 163] on input at bounding box center [270, 167] width 47 height 8
type input "**"
type input "***"
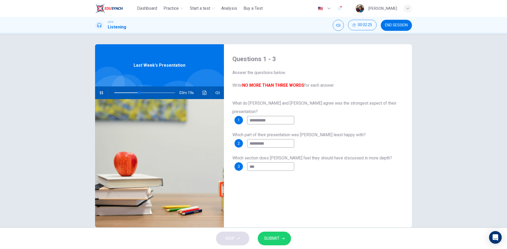
type input "**"
type input "****"
type input "**"
type input "*****"
type input "**"
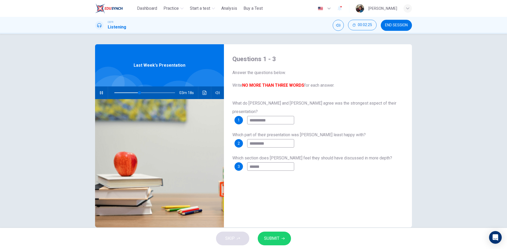
type input "*******"
type input "**"
type input "*********"
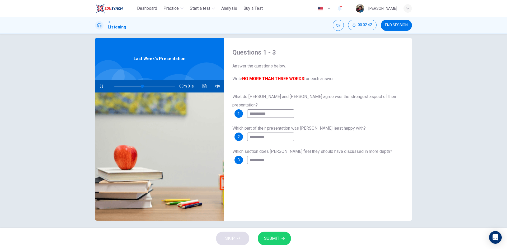
scroll to position [10, 0]
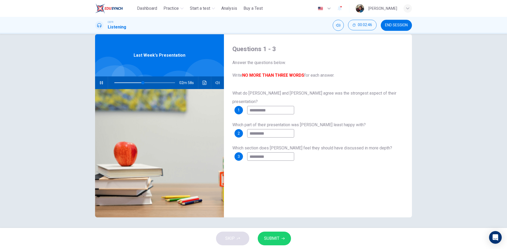
type input "**"
type input "*********"
click at [277, 239] on span "SUBMIT" at bounding box center [271, 238] width 15 height 7
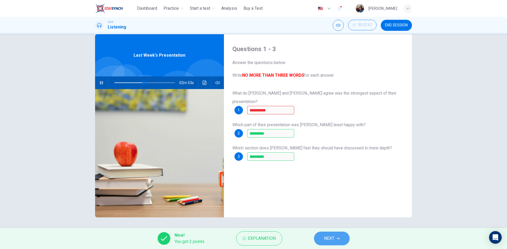
click at [332, 239] on span "NEXT" at bounding box center [329, 238] width 10 height 7
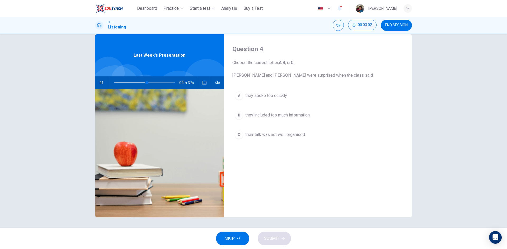
click at [102, 82] on button "button" at bounding box center [101, 83] width 8 height 13
click at [282, 98] on span "they spoke too quickly." at bounding box center [266, 96] width 42 height 6
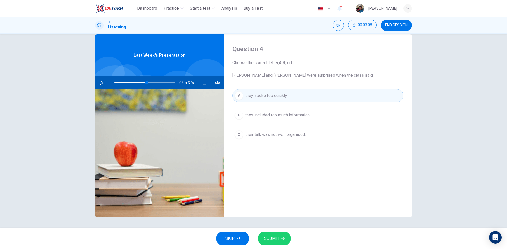
click at [281, 243] on button "SUBMIT" at bounding box center [274, 239] width 33 height 14
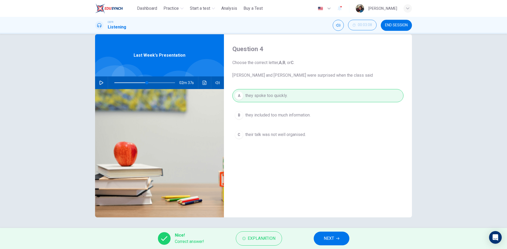
click at [339, 243] on button "NEXT" at bounding box center [332, 239] width 36 height 14
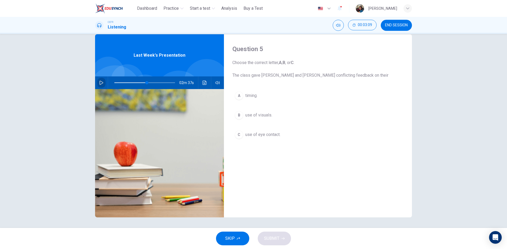
click at [102, 84] on icon "button" at bounding box center [101, 83] width 4 height 4
click at [101, 84] on icon "button" at bounding box center [101, 82] width 3 height 3
click at [101, 84] on icon "button" at bounding box center [101, 83] width 4 height 4
click at [101, 83] on icon "button" at bounding box center [101, 82] width 3 height 3
click at [102, 82] on button "button" at bounding box center [101, 83] width 8 height 13
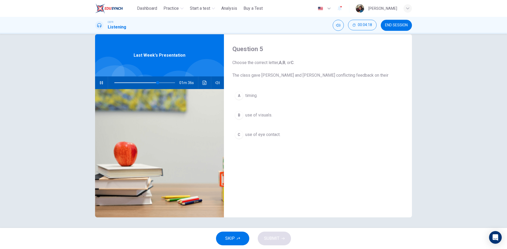
click at [102, 82] on button "button" at bounding box center [101, 83] width 8 height 13
click at [261, 115] on span "use of visuals." at bounding box center [258, 115] width 27 height 6
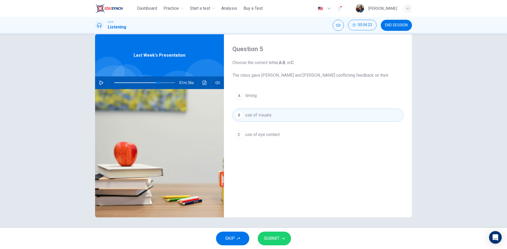
click at [280, 241] on button "SUBMIT" at bounding box center [274, 239] width 33 height 14
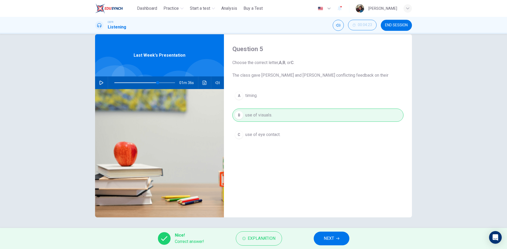
click at [329, 238] on span "NEXT" at bounding box center [329, 238] width 10 height 7
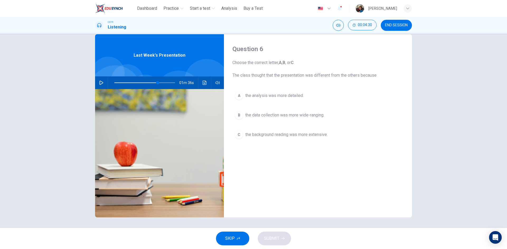
click at [102, 84] on icon "button" at bounding box center [101, 83] width 4 height 4
click at [102, 83] on button "button" at bounding box center [101, 83] width 8 height 13
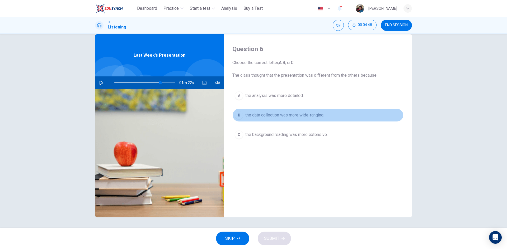
click at [272, 117] on span "the data collection was more wide-ranging." at bounding box center [284, 115] width 79 height 6
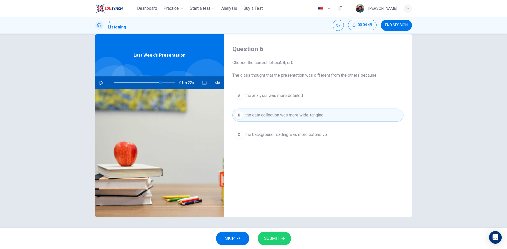
click at [279, 236] on button "SUBMIT" at bounding box center [274, 239] width 33 height 14
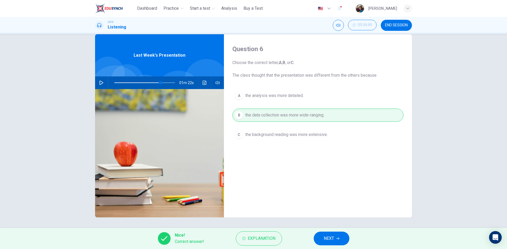
click at [346, 238] on button "NEXT" at bounding box center [332, 239] width 36 height 14
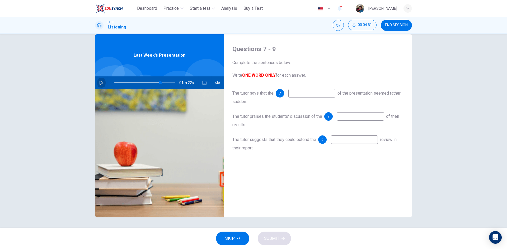
click at [102, 83] on icon "button" at bounding box center [101, 83] width 4 height 4
click at [102, 82] on button "button" at bounding box center [101, 83] width 8 height 13
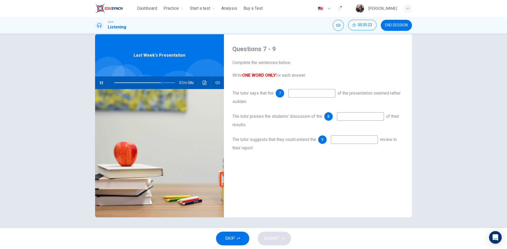
click at [102, 82] on button "button" at bounding box center [101, 83] width 8 height 13
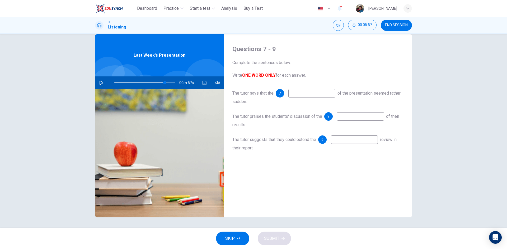
click at [101, 84] on icon "button" at bounding box center [102, 83] width 4 height 4
click at [99, 84] on icon "button" at bounding box center [101, 83] width 4 height 4
click at [101, 84] on icon "button" at bounding box center [101, 83] width 4 height 4
click at [101, 84] on icon "button" at bounding box center [101, 82] width 3 height 3
click at [101, 84] on icon "button" at bounding box center [101, 83] width 4 height 4
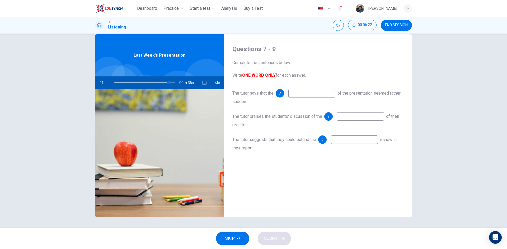
click at [101, 84] on icon "button" at bounding box center [101, 83] width 4 height 4
type input "**"
click at [307, 94] on input at bounding box center [311, 93] width 47 height 8
type input "******"
type input "**"
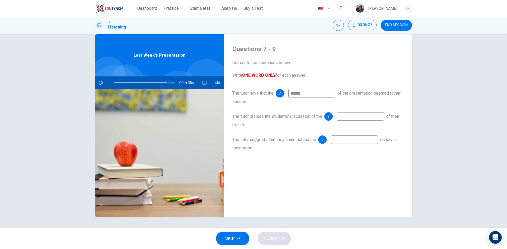
type input "******"
click at [99, 82] on icon "button" at bounding box center [101, 83] width 4 height 4
click at [99, 83] on icon "button" at bounding box center [101, 83] width 4 height 4
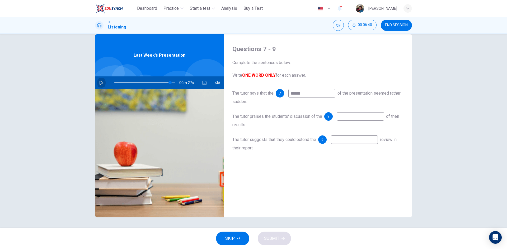
click at [99, 83] on icon "button" at bounding box center [101, 83] width 4 height 4
type input "**"
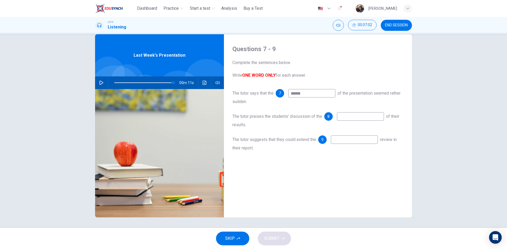
click at [359, 145] on div "The tutor suggests that they could extend the 9 review in their report." at bounding box center [317, 144] width 171 height 17
click at [361, 144] on input at bounding box center [354, 140] width 47 height 8
type input "**********"
click at [352, 118] on input at bounding box center [360, 116] width 47 height 8
type input "*"
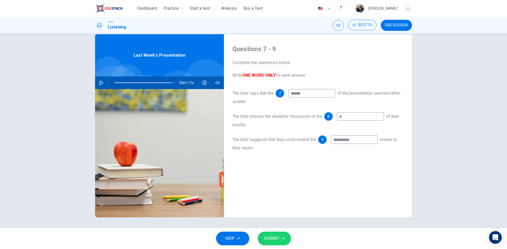
type input "**"
type input "***"
type input "**"
type input "****"
type input "**"
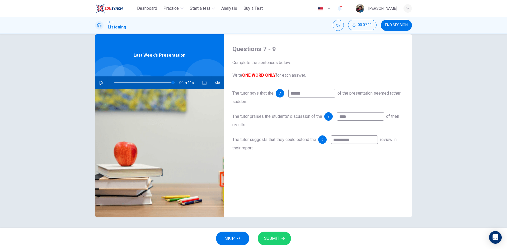
type input "*****"
type input "**"
type input "******"
type input "**"
type input "********"
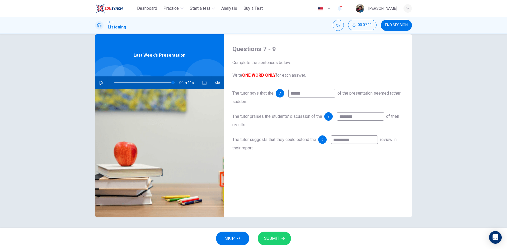
type input "**"
type input "*********"
type input "**"
type input "**********"
type input "**"
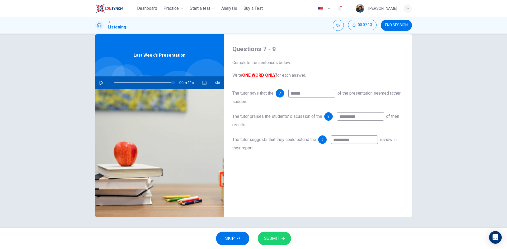
type input "**********"
click at [280, 239] on button "SUBMIT" at bounding box center [274, 239] width 33 height 14
type input "**"
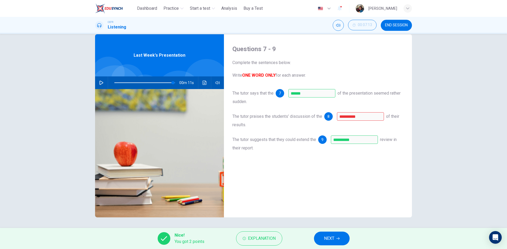
click at [336, 239] on button "NEXT" at bounding box center [332, 239] width 36 height 14
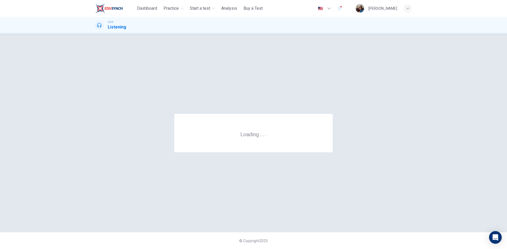
scroll to position [0, 0]
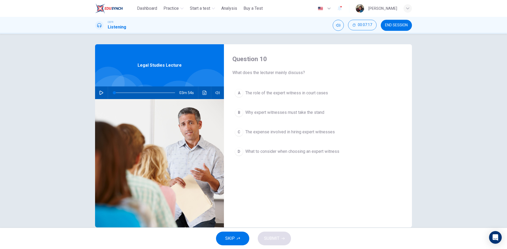
click at [100, 91] on button "button" at bounding box center [101, 93] width 8 height 13
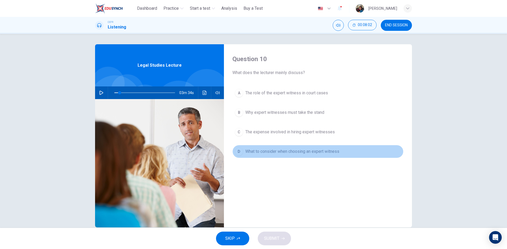
click at [328, 153] on span "What to consider when choosing an expert witness" at bounding box center [292, 152] width 94 height 6
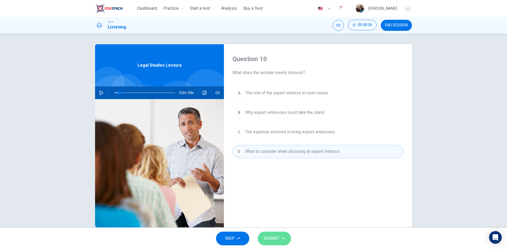
click at [268, 241] on span "SUBMIT" at bounding box center [271, 238] width 15 height 7
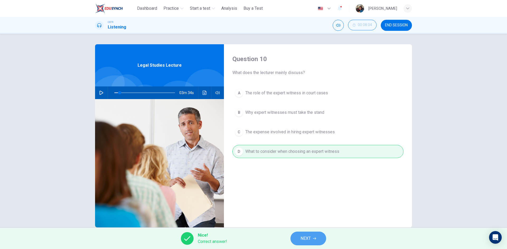
click at [317, 240] on button "NEXT" at bounding box center [308, 239] width 36 height 14
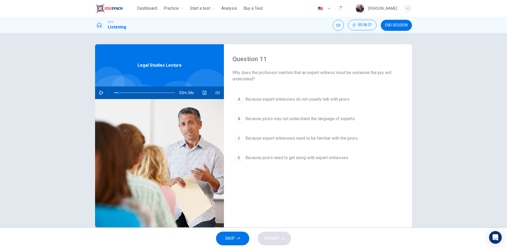
click at [100, 91] on icon "button" at bounding box center [101, 93] width 4 height 4
click at [99, 92] on icon "button" at bounding box center [101, 93] width 4 height 4
click at [100, 97] on button "button" at bounding box center [101, 93] width 8 height 13
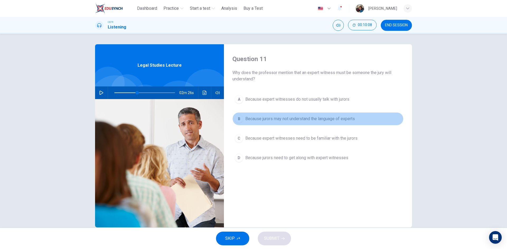
click at [329, 120] on span "Because jurors may not understand the language of experts" at bounding box center [300, 119] width 110 height 6
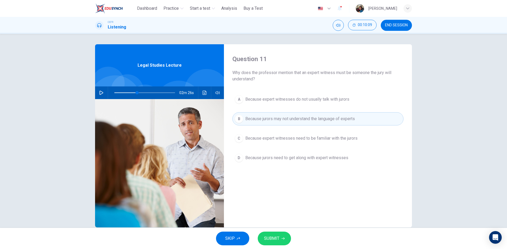
click at [270, 234] on button "SUBMIT" at bounding box center [274, 239] width 33 height 14
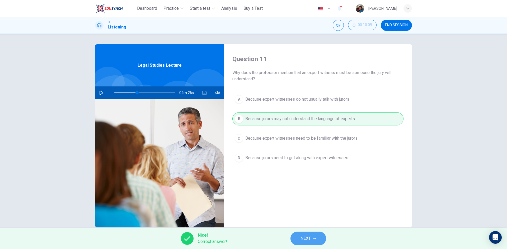
click at [317, 240] on button "NEXT" at bounding box center [308, 239] width 36 height 14
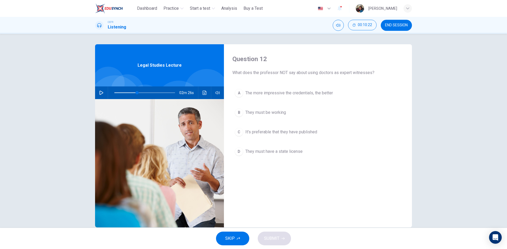
click at [299, 151] on span "They must have a state license" at bounding box center [273, 152] width 57 height 6
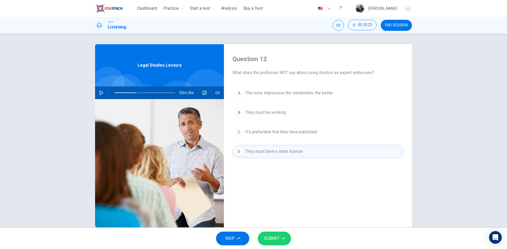
click at [279, 243] on button "SUBMIT" at bounding box center [274, 239] width 33 height 14
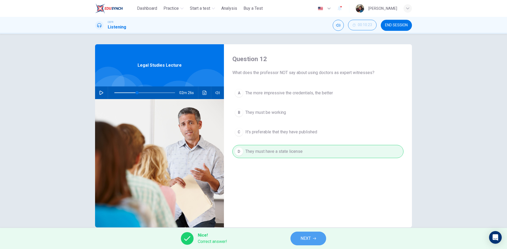
click at [305, 238] on span "NEXT" at bounding box center [305, 238] width 10 height 7
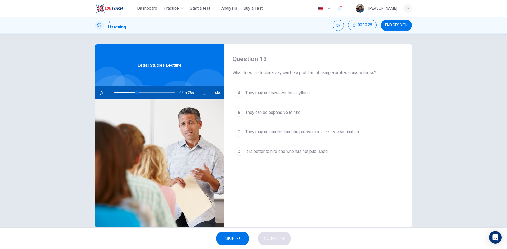
click at [102, 92] on icon "button" at bounding box center [101, 93] width 4 height 4
click at [100, 92] on icon "button" at bounding box center [101, 93] width 4 height 4
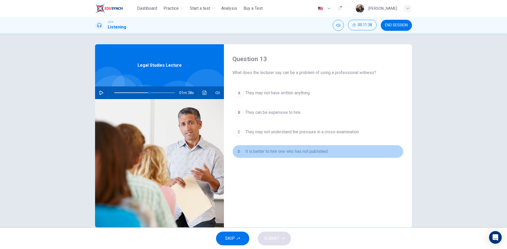
click at [279, 154] on span "It is better to hire one who has not published" at bounding box center [286, 152] width 82 height 6
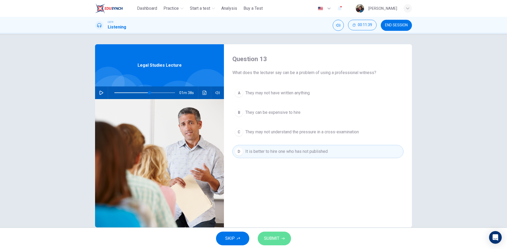
click at [282, 237] on button "SUBMIT" at bounding box center [274, 239] width 33 height 14
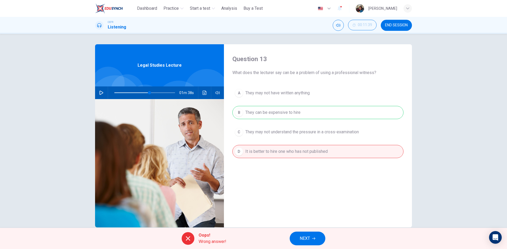
click at [307, 239] on span "NEXT" at bounding box center [305, 238] width 10 height 7
type input "**"
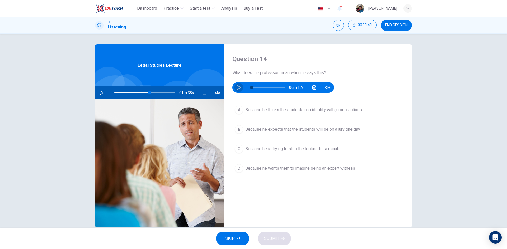
click at [238, 89] on icon "button" at bounding box center [239, 88] width 4 height 4
type input "*"
click at [101, 95] on icon "button" at bounding box center [101, 93] width 4 height 4
click at [101, 93] on icon "button" at bounding box center [101, 93] width 4 height 4
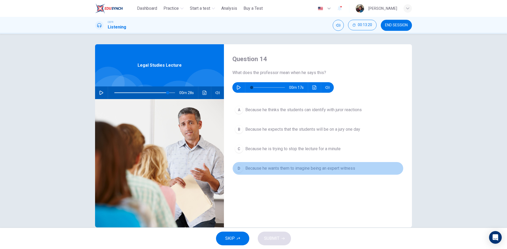
click at [343, 171] on span "Because he wants them to imagine being an expert witness" at bounding box center [300, 169] width 110 height 6
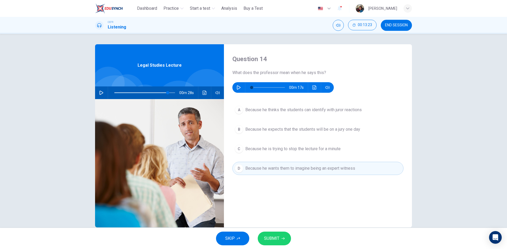
click at [275, 242] on span "SUBMIT" at bounding box center [271, 238] width 15 height 7
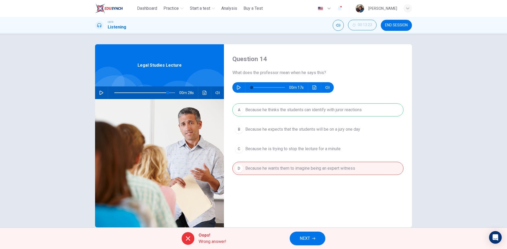
click at [318, 239] on button "NEXT" at bounding box center [308, 239] width 36 height 14
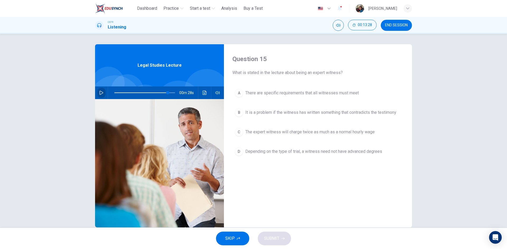
click at [101, 92] on icon "button" at bounding box center [101, 93] width 4 height 4
type input "*"
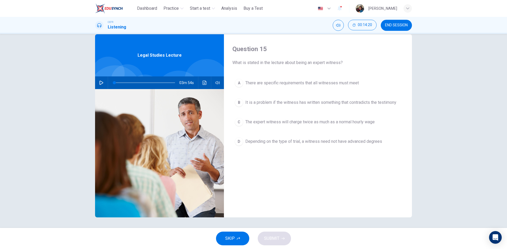
click at [329, 83] on span "There are specific requirements that all witnesses must meet" at bounding box center [302, 83] width 114 height 6
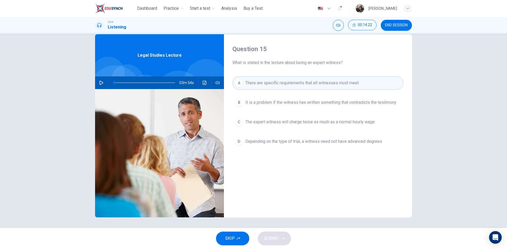
click at [304, 82] on span "There are specific requirements that all witnesses must meet" at bounding box center [302, 83] width 114 height 6
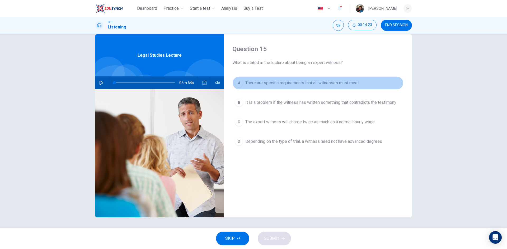
click at [304, 82] on span "There are specific requirements that all witnesses must meet" at bounding box center [302, 83] width 114 height 6
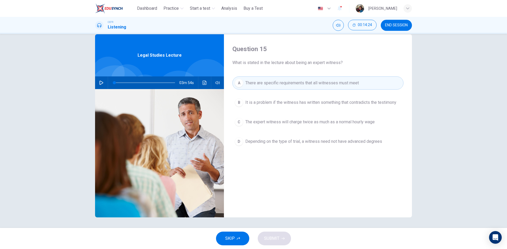
click at [302, 100] on span "It is a problem if the witness has written something that contradicts the testi…" at bounding box center [320, 103] width 151 height 6
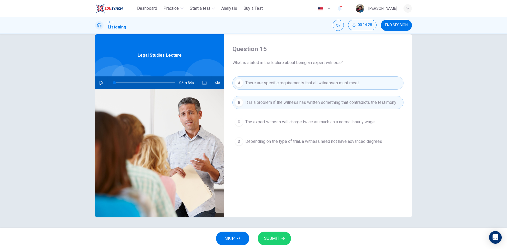
click at [273, 237] on span "SUBMIT" at bounding box center [271, 238] width 15 height 7
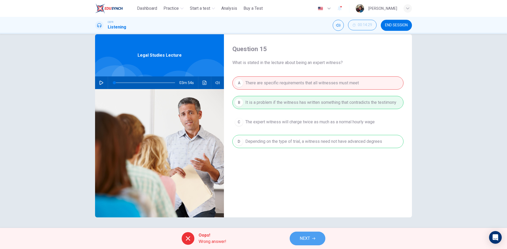
click at [312, 240] on button "NEXT" at bounding box center [308, 239] width 36 height 14
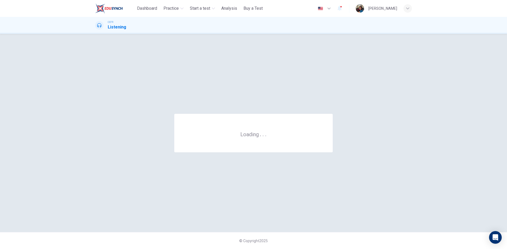
scroll to position [0, 0]
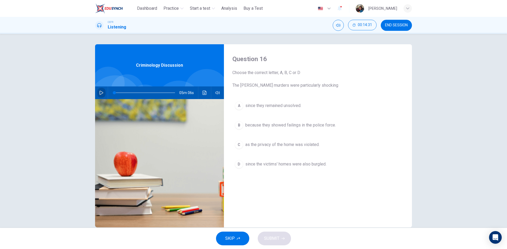
click at [101, 89] on button "button" at bounding box center [101, 93] width 8 height 13
click at [103, 94] on button "button" at bounding box center [101, 93] width 8 height 13
click at [102, 93] on icon "button" at bounding box center [101, 93] width 4 height 4
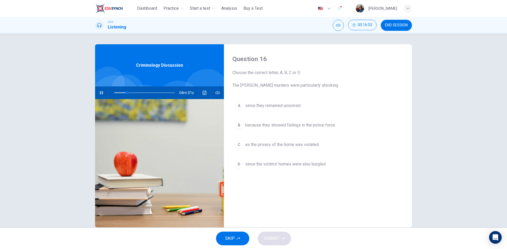
click at [103, 93] on button "button" at bounding box center [101, 93] width 8 height 13
click at [102, 95] on button "button" at bounding box center [101, 93] width 8 height 13
click at [99, 91] on icon "button" at bounding box center [101, 93] width 4 height 4
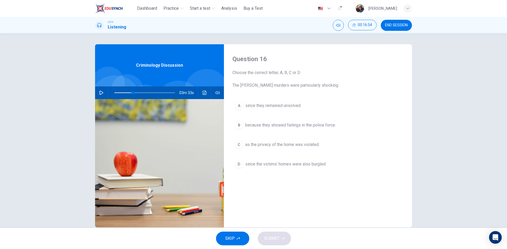
click at [289, 124] on span "because they showed failings in the police force." at bounding box center [290, 125] width 91 height 6
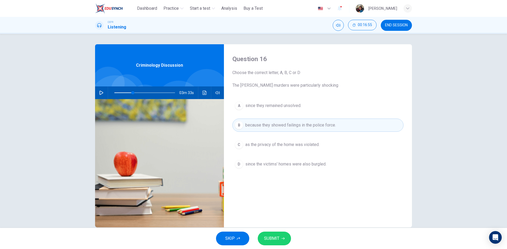
click at [276, 243] on button "SUBMIT" at bounding box center [274, 239] width 33 height 14
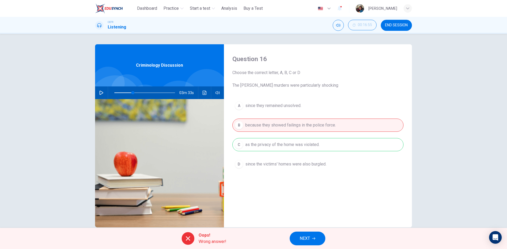
click at [303, 237] on span "NEXT" at bounding box center [305, 238] width 10 height 7
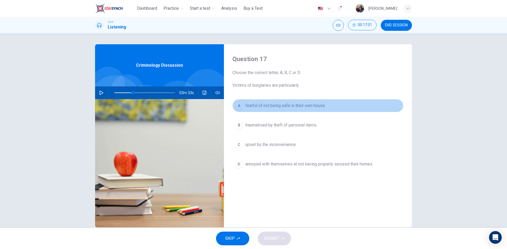
click at [326, 105] on button "A fearful of not being safe in their own house." at bounding box center [317, 105] width 171 height 13
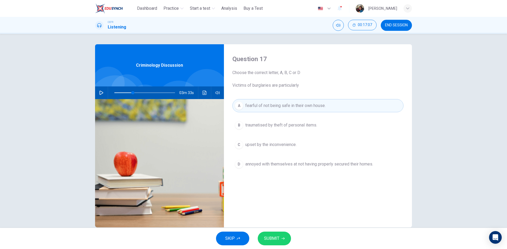
click at [289, 235] on button "SUBMIT" at bounding box center [274, 239] width 33 height 14
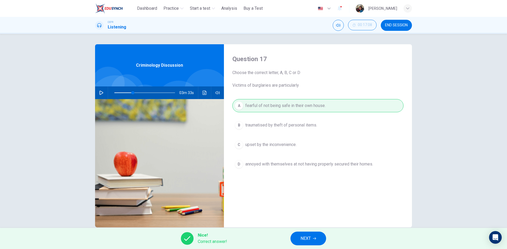
click at [317, 241] on button "NEXT" at bounding box center [308, 239] width 36 height 14
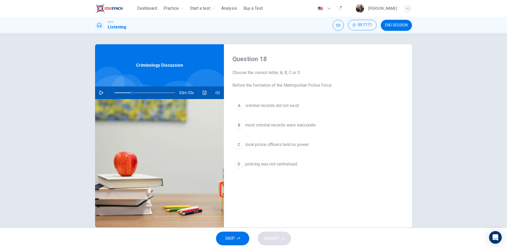
click at [103, 94] on button "button" at bounding box center [101, 93] width 8 height 13
click at [103, 93] on button "button" at bounding box center [101, 93] width 8 height 13
click at [283, 165] on span "policing was not centralised." at bounding box center [271, 164] width 53 height 6
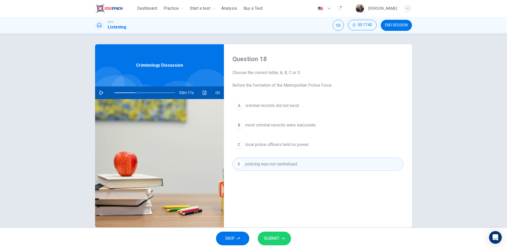
click at [275, 238] on span "SUBMIT" at bounding box center [271, 238] width 15 height 7
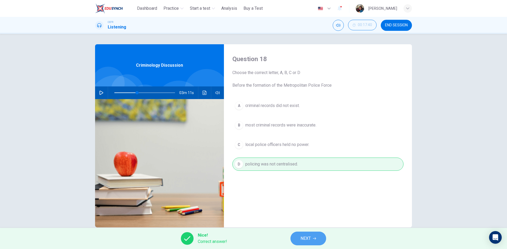
click at [297, 239] on button "NEXT" at bounding box center [308, 239] width 36 height 14
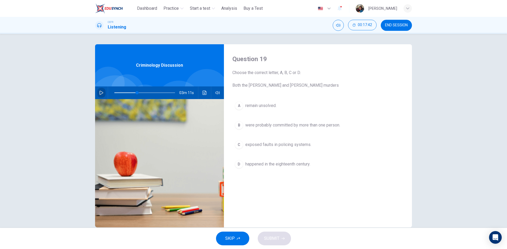
click at [102, 92] on button "button" at bounding box center [101, 93] width 8 height 13
click at [97, 94] on button "button" at bounding box center [101, 93] width 8 height 13
click at [102, 92] on icon "button" at bounding box center [101, 93] width 4 height 4
click at [201, 96] on button "Click to see the audio transcription" at bounding box center [204, 93] width 8 height 13
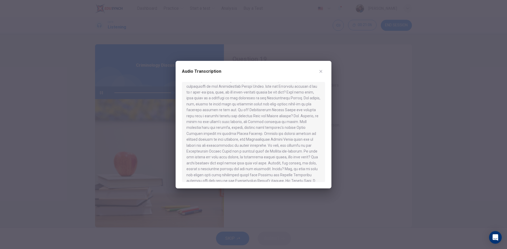
scroll to position [152, 0]
click at [356, 139] on div at bounding box center [253, 124] width 507 height 249
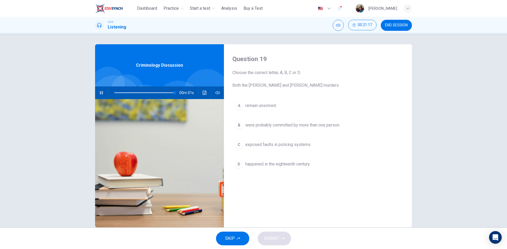
click at [260, 104] on span "remain unsolved." at bounding box center [260, 106] width 31 height 6
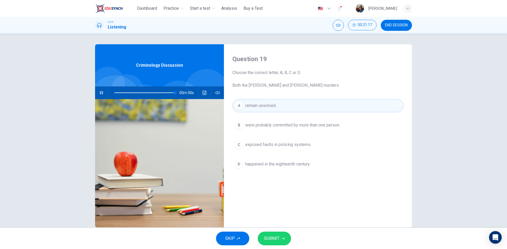
type input "*"
click at [273, 239] on span "SUBMIT" at bounding box center [271, 238] width 15 height 7
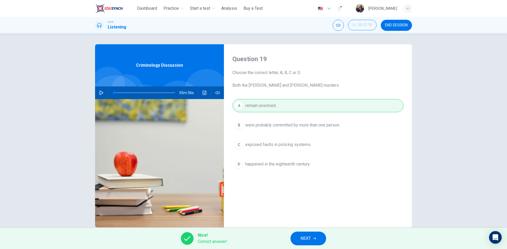
click at [306, 242] on span "NEXT" at bounding box center [305, 238] width 10 height 7
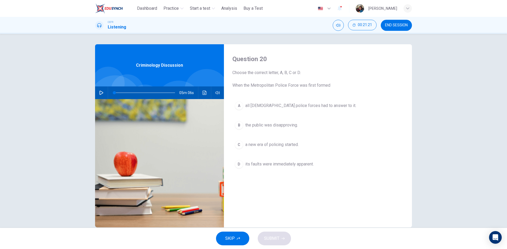
click at [203, 93] on icon "Click to see the audio transcription" at bounding box center [204, 93] width 4 height 4
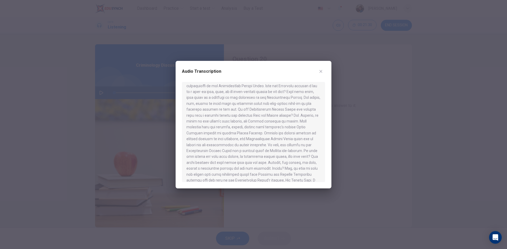
scroll to position [158, 0]
click at [360, 133] on div at bounding box center [253, 124] width 507 height 249
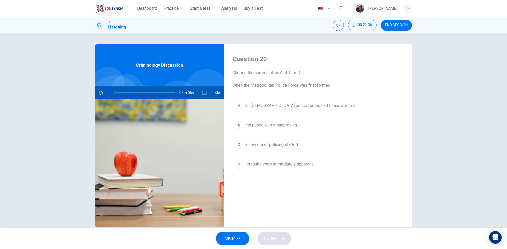
click at [288, 125] on span "the public was disapproving." at bounding box center [271, 125] width 53 height 6
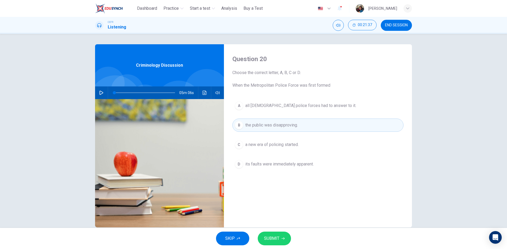
click at [274, 235] on span "SUBMIT" at bounding box center [271, 238] width 15 height 7
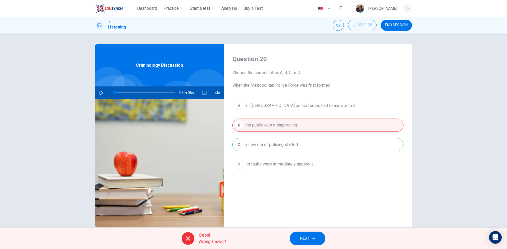
click at [309, 241] on span "NEXT" at bounding box center [305, 238] width 10 height 7
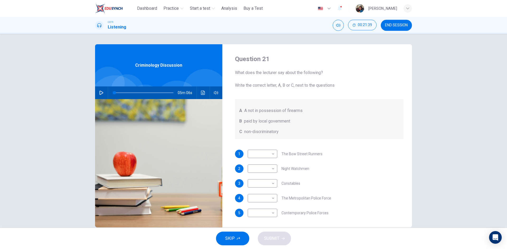
scroll to position [0, 0]
click at [200, 96] on button "Click to see the audio transcription" at bounding box center [203, 93] width 8 height 13
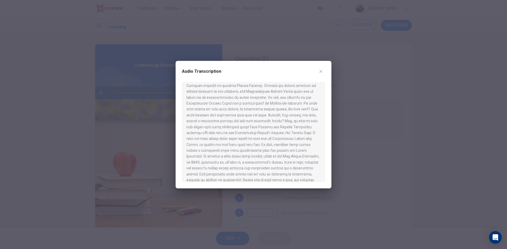
scroll to position [231, 0]
click at [374, 161] on div at bounding box center [253, 124] width 507 height 249
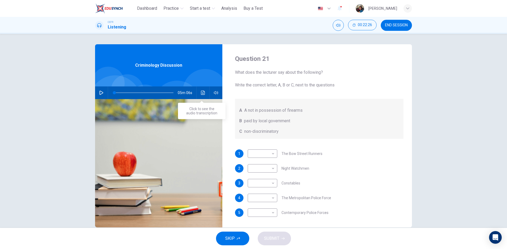
click at [201, 91] on icon "Click to see the audio transcription" at bounding box center [203, 93] width 4 height 4
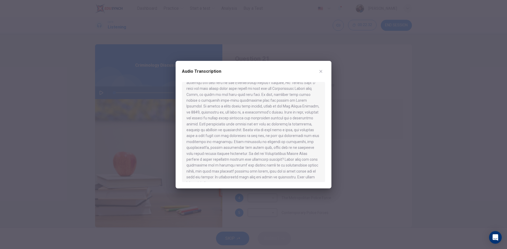
scroll to position [257, 0]
click at [354, 122] on div at bounding box center [253, 124] width 507 height 249
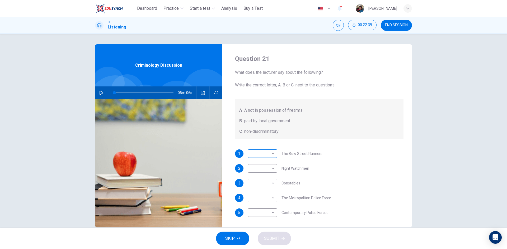
click at [267, 155] on body "This site uses cookies, as explained in our Privacy Policy . If you agree to th…" at bounding box center [253, 124] width 507 height 249
click at [267, 171] on li "B" at bounding box center [261, 171] width 30 height 8
type input "*"
click at [271, 171] on body "This site uses cookies, as explained in our Privacy Policy . If you agree to th…" at bounding box center [253, 124] width 507 height 249
click at [268, 176] on li "A" at bounding box center [261, 177] width 30 height 8
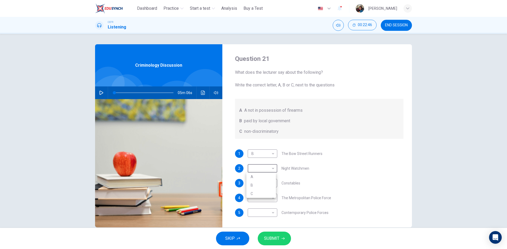
type input "*"
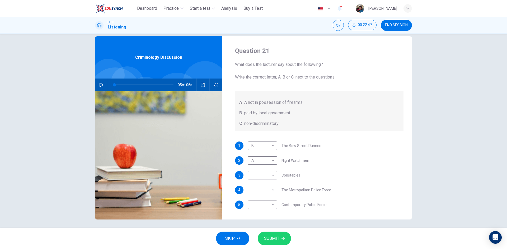
scroll to position [10, 0]
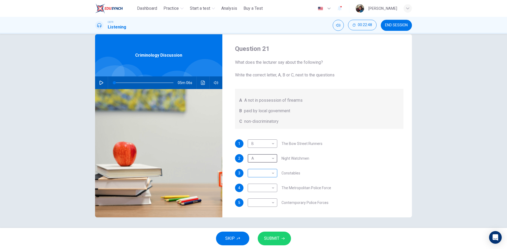
click at [272, 173] on body "This site uses cookies, as explained in our Privacy Policy . If you agree to th…" at bounding box center [253, 124] width 507 height 249
click at [267, 187] on li "B" at bounding box center [261, 190] width 30 height 8
type input "*"
click at [267, 189] on body "This site uses cookies, as explained in our Privacy Policy . If you agree to th…" at bounding box center [253, 124] width 507 height 249
click at [328, 204] on div at bounding box center [253, 124] width 507 height 249
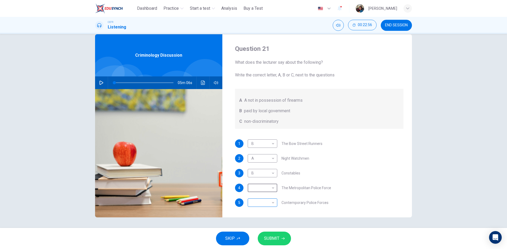
click at [262, 202] on body "This site uses cookies, as explained in our Privacy Policy . If you agree to th…" at bounding box center [253, 124] width 507 height 249
click at [322, 178] on div at bounding box center [253, 124] width 507 height 249
click at [268, 189] on body "This site uses cookies, as explained in our Privacy Policy . If you agree to th…" at bounding box center [253, 124] width 507 height 249
click at [260, 204] on li "B" at bounding box center [261, 205] width 30 height 8
type input "*"
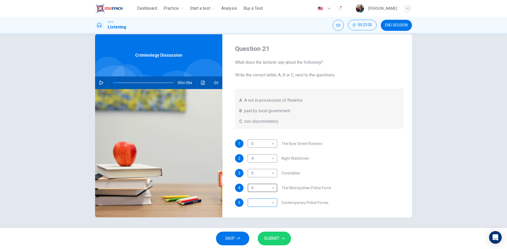
click at [265, 205] on body "This site uses cookies, as explained in our Privacy Policy . If you agree to th…" at bounding box center [253, 124] width 507 height 249
click at [261, 227] on li "C" at bounding box center [261, 228] width 30 height 8
type input "*"
click at [272, 246] on div "SKIP SUBMIT" at bounding box center [253, 238] width 507 height 21
click at [277, 239] on span "SUBMIT" at bounding box center [271, 238] width 15 height 7
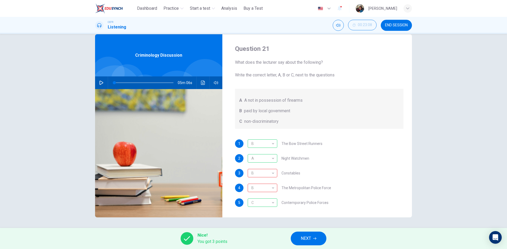
click at [306, 240] on span "NEXT" at bounding box center [306, 238] width 10 height 7
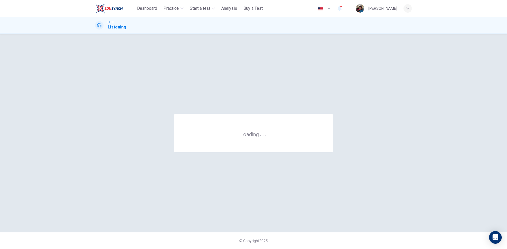
scroll to position [0, 0]
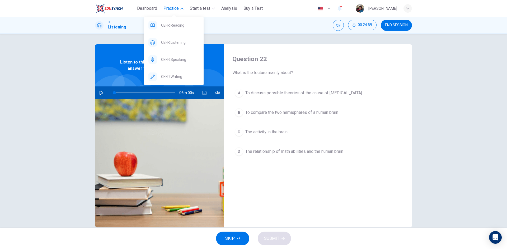
click at [179, 8] on button "Practice" at bounding box center [173, 9] width 24 height 10
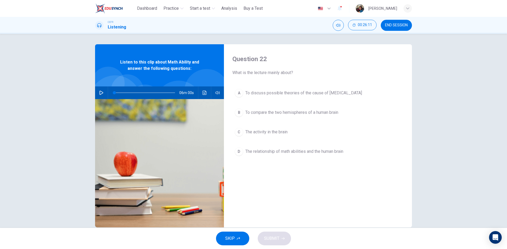
click at [99, 93] on icon "button" at bounding box center [101, 93] width 4 height 4
click at [100, 93] on icon "button" at bounding box center [101, 92] width 3 height 3
click at [97, 95] on button "button" at bounding box center [101, 93] width 8 height 13
click at [97, 93] on button "button" at bounding box center [101, 93] width 8 height 13
click at [101, 96] on button "button" at bounding box center [101, 93] width 8 height 13
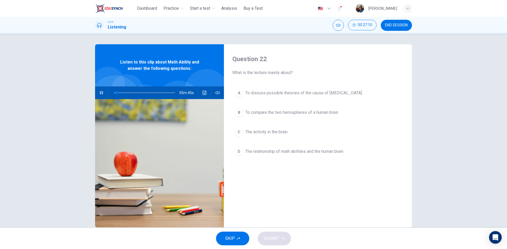
click at [100, 88] on button "button" at bounding box center [101, 93] width 8 height 13
click at [101, 93] on icon "button" at bounding box center [101, 92] width 3 height 3
click at [260, 154] on span "The relationship of math abilities and the human brain" at bounding box center [294, 152] width 98 height 6
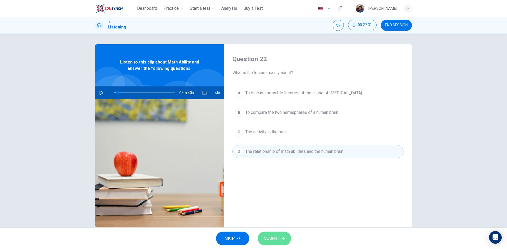
click at [278, 237] on span "SUBMIT" at bounding box center [271, 238] width 15 height 7
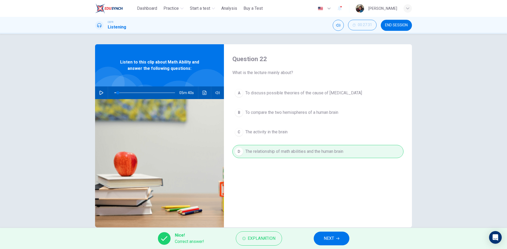
click at [316, 241] on button "NEXT" at bounding box center [332, 239] width 36 height 14
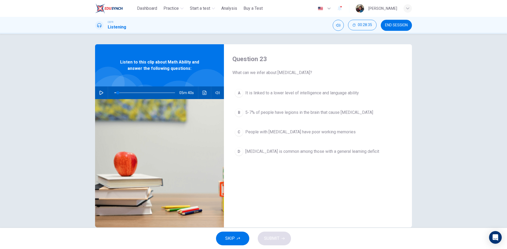
click at [100, 94] on icon "button" at bounding box center [102, 93] width 4 height 4
click at [103, 91] on button "button" at bounding box center [101, 93] width 8 height 13
click at [102, 91] on button "button" at bounding box center [101, 93] width 8 height 13
click at [100, 93] on icon "button" at bounding box center [101, 93] width 4 height 4
click at [101, 93] on icon "button" at bounding box center [101, 93] width 4 height 4
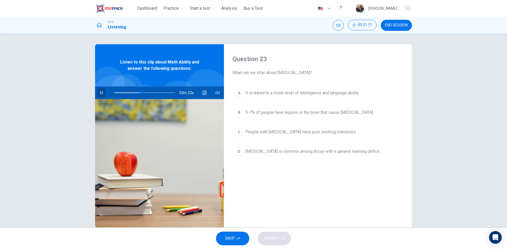
click at [102, 92] on icon "button" at bounding box center [101, 93] width 4 height 4
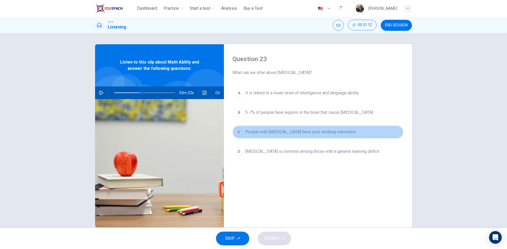
click at [324, 134] on span "People with dyscalculia have poor working memories" at bounding box center [300, 132] width 110 height 6
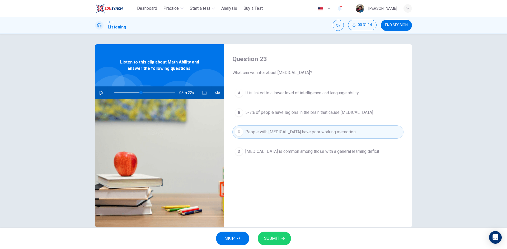
click at [276, 243] on button "SUBMIT" at bounding box center [274, 239] width 33 height 14
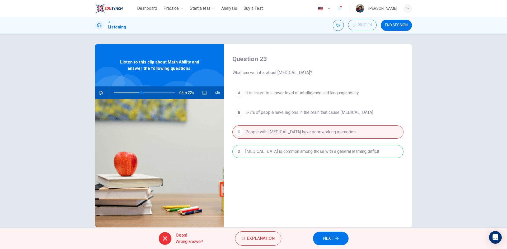
click at [330, 239] on span "NEXT" at bounding box center [328, 238] width 10 height 7
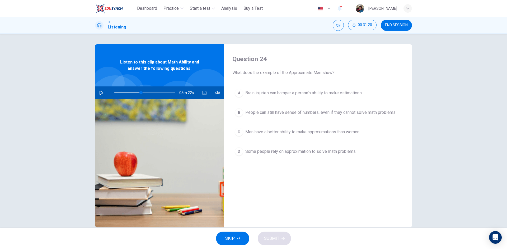
click at [102, 91] on button "button" at bounding box center [101, 93] width 8 height 13
click at [249, 91] on span "Brain injuries can hamper a person's ability to make estimations" at bounding box center [303, 93] width 116 height 6
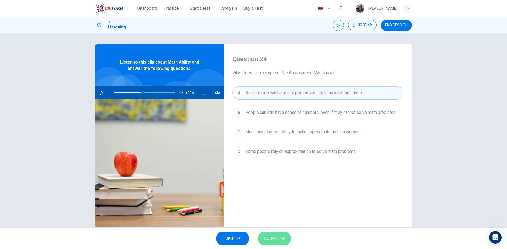
click at [270, 239] on span "SUBMIT" at bounding box center [271, 238] width 15 height 7
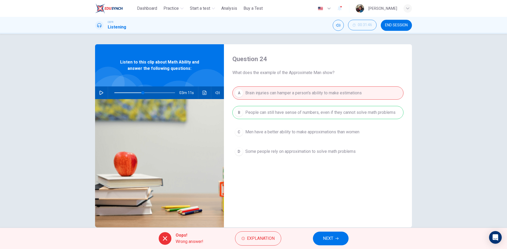
click at [336, 239] on icon "button" at bounding box center [336, 238] width 3 height 3
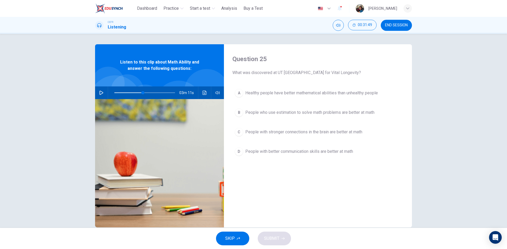
click at [102, 92] on icon "button" at bounding box center [101, 93] width 4 height 4
click at [102, 92] on button "button" at bounding box center [101, 93] width 8 height 13
click at [95, 93] on div "00m 16s" at bounding box center [159, 93] width 129 height 13
click at [100, 93] on icon "button" at bounding box center [101, 93] width 4 height 4
click at [276, 136] on button "C People with stronger connections in the brain are better at math" at bounding box center [317, 132] width 171 height 13
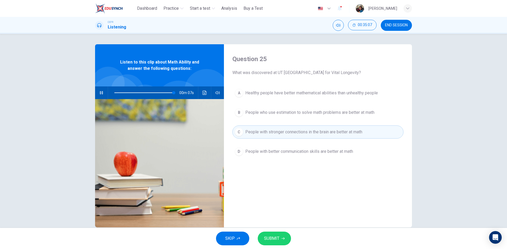
click at [274, 239] on span "SUBMIT" at bounding box center [271, 238] width 15 height 7
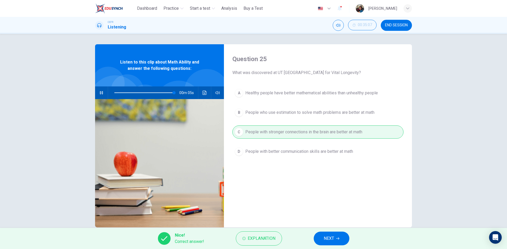
type input "**"
click at [337, 241] on button "NEXT" at bounding box center [332, 239] width 36 height 14
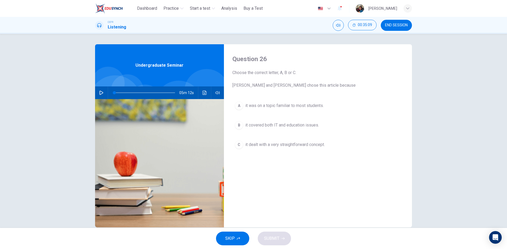
click at [100, 92] on icon "button" at bounding box center [101, 93] width 4 height 4
click at [101, 93] on icon "button" at bounding box center [101, 93] width 4 height 4
click at [101, 92] on icon "button" at bounding box center [101, 93] width 4 height 4
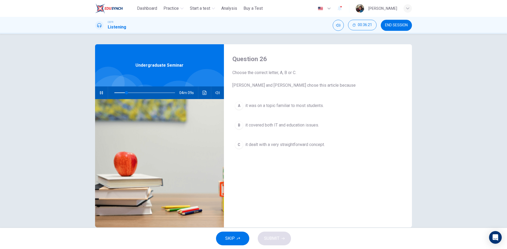
click at [101, 92] on icon "button" at bounding box center [101, 93] width 4 height 4
click at [99, 94] on icon "button" at bounding box center [101, 93] width 4 height 4
click at [99, 93] on icon "button" at bounding box center [101, 93] width 4 height 4
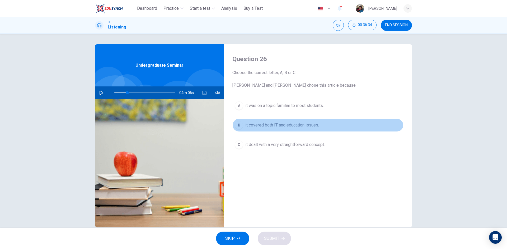
click at [297, 127] on span "it covered both IT and education issues." at bounding box center [282, 125] width 74 height 6
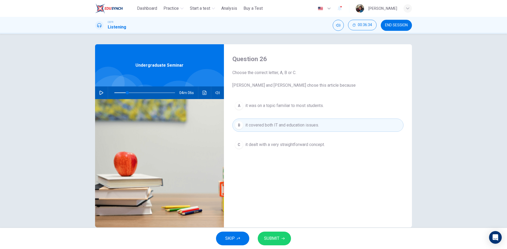
click at [270, 238] on span "SUBMIT" at bounding box center [271, 238] width 15 height 7
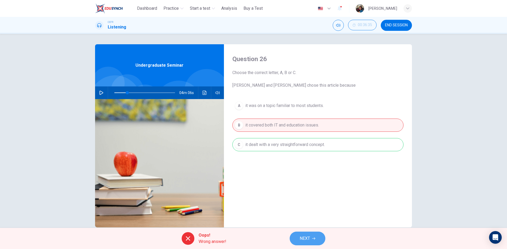
click at [294, 241] on button "NEXT" at bounding box center [308, 239] width 36 height 14
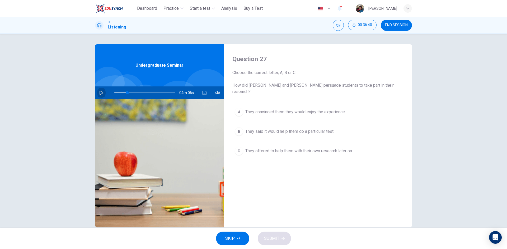
click at [101, 92] on icon "button" at bounding box center [102, 93] width 4 height 4
click at [102, 95] on button "button" at bounding box center [101, 93] width 8 height 13
click at [295, 129] on span "They said it would help them do a particular test." at bounding box center [289, 132] width 89 height 6
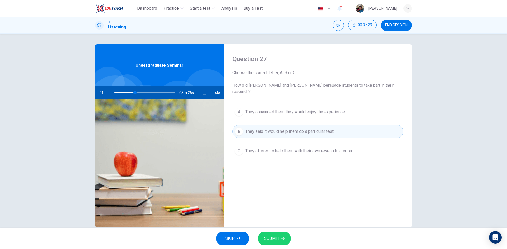
click at [280, 241] on button "SUBMIT" at bounding box center [274, 239] width 33 height 14
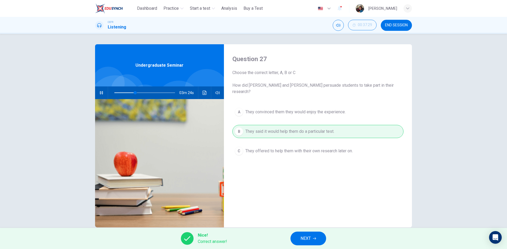
click at [310, 244] on button "NEXT" at bounding box center [308, 239] width 36 height 14
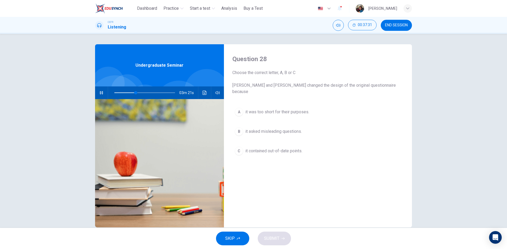
click at [101, 92] on icon "button" at bounding box center [101, 92] width 3 height 3
click at [101, 92] on icon "button" at bounding box center [102, 93] width 4 height 4
click at [101, 92] on icon "button" at bounding box center [101, 93] width 4 height 4
click at [100, 92] on icon "button" at bounding box center [102, 93] width 4 height 4
click at [270, 148] on span "it contained out-of-date points." at bounding box center [273, 151] width 57 height 6
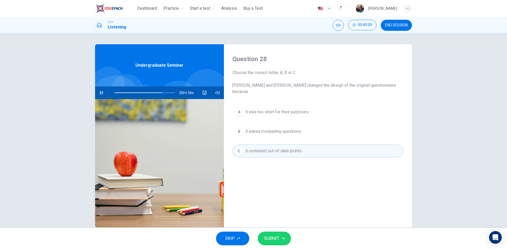
click at [268, 240] on span "SUBMIT" at bounding box center [271, 238] width 15 height 7
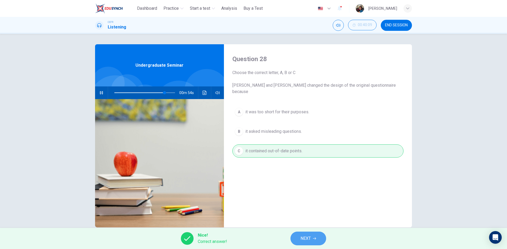
click at [309, 236] on span "NEXT" at bounding box center [305, 238] width 10 height 7
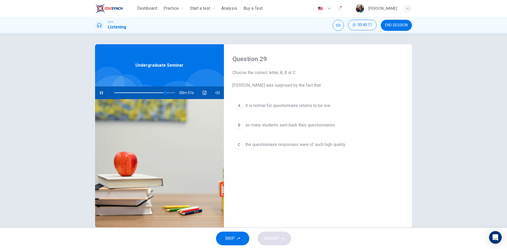
click at [101, 95] on button "button" at bounding box center [101, 93] width 8 height 13
click at [102, 95] on button "button" at bounding box center [101, 93] width 8 height 13
type input "*"
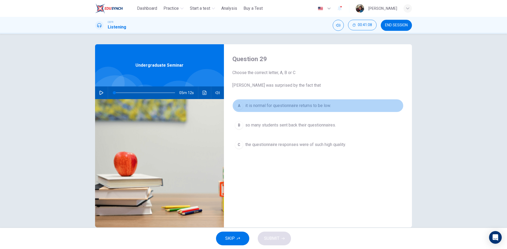
click at [321, 106] on span "it is normal for questionnaire returns to be low." at bounding box center [288, 106] width 86 height 6
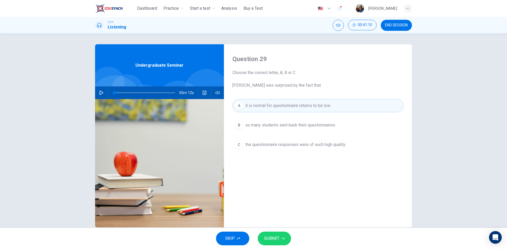
click at [273, 234] on button "SUBMIT" at bounding box center [274, 239] width 33 height 14
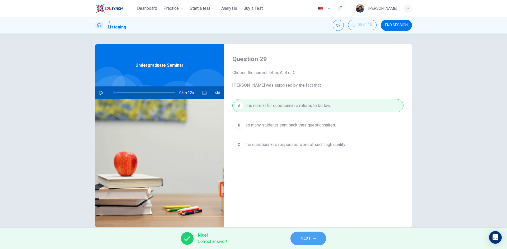
click at [300, 242] on button "NEXT" at bounding box center [308, 239] width 36 height 14
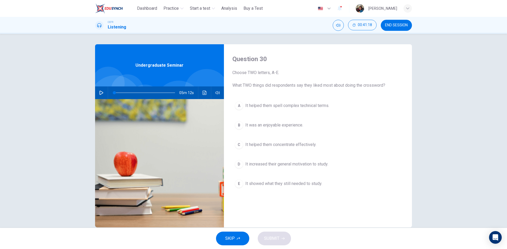
click at [290, 127] on span "It was an enjoyable experience." at bounding box center [274, 125] width 58 height 6
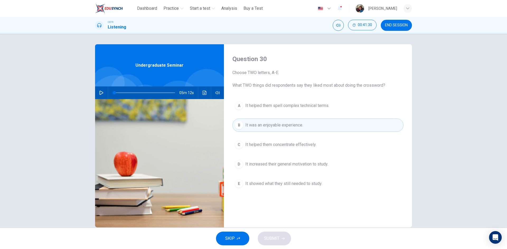
click at [336, 163] on button "D It increased their general motivation to study." at bounding box center [317, 164] width 171 height 13
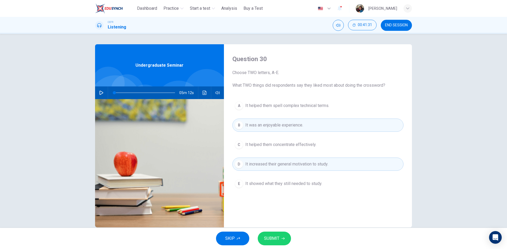
click at [274, 242] on span "SUBMIT" at bounding box center [271, 238] width 15 height 7
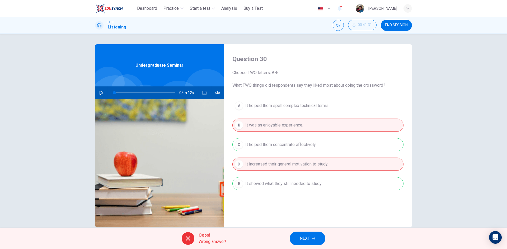
click at [314, 238] on icon "button" at bounding box center [313, 238] width 3 height 3
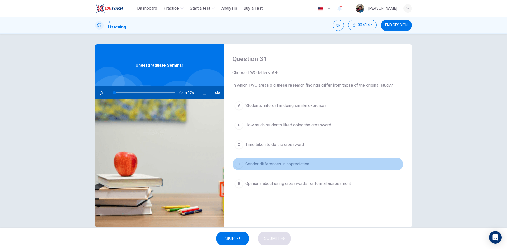
click at [316, 170] on button "D Gender differences in appreciation." at bounding box center [317, 164] width 171 height 13
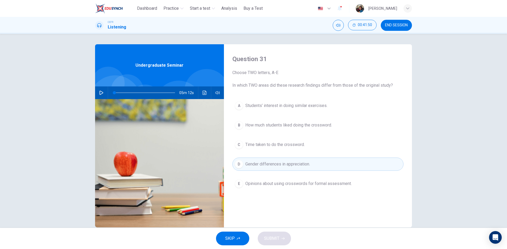
click at [339, 187] on span "Opinions about using crosswords for formal assessment." at bounding box center [298, 184] width 106 height 6
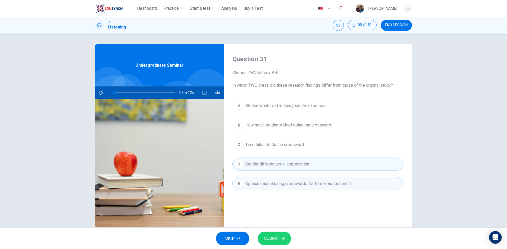
click at [273, 243] on button "SUBMIT" at bounding box center [274, 239] width 33 height 14
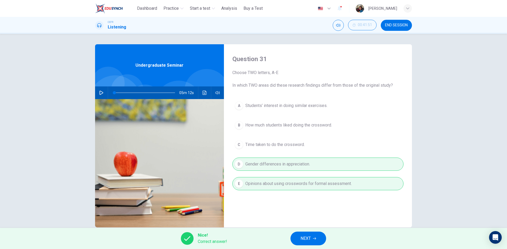
click at [300, 243] on button "NEXT" at bounding box center [308, 239] width 36 height 14
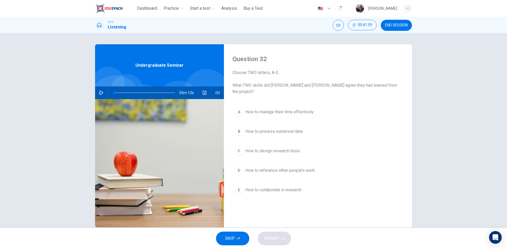
click at [303, 129] on span "How to process numerical data." at bounding box center [274, 132] width 58 height 6
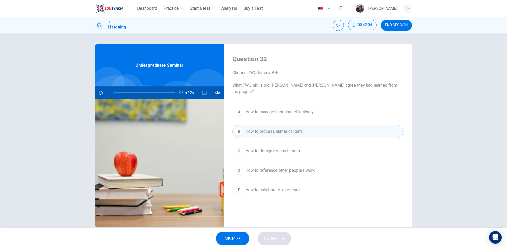
click at [308, 184] on button "E How to collaborate in research" at bounding box center [317, 190] width 171 height 13
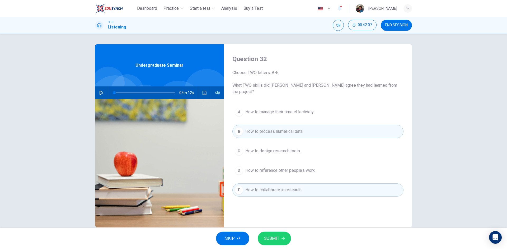
click at [290, 148] on span "How to design research tools." at bounding box center [272, 151] width 55 height 6
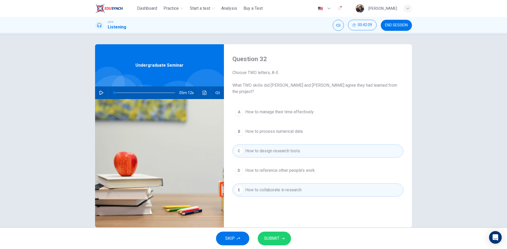
click at [302, 117] on div "A How to manage their time effectively. B How to process numerical data. C How …" at bounding box center [317, 157] width 171 height 102
click at [303, 129] on span "How to process numerical data." at bounding box center [274, 132] width 58 height 6
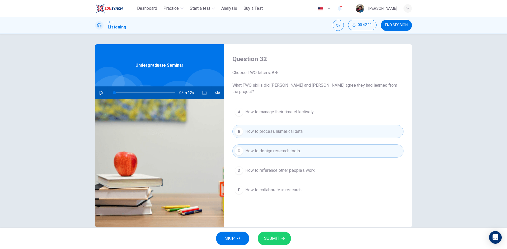
click at [281, 236] on button "SUBMIT" at bounding box center [274, 239] width 33 height 14
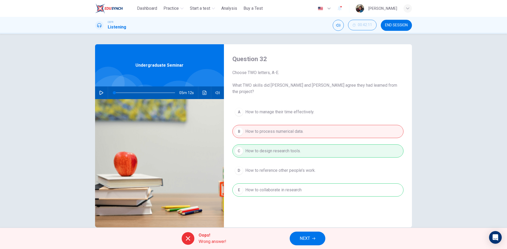
click at [313, 242] on button "NEXT" at bounding box center [308, 239] width 36 height 14
